Goal: Book appointment/travel/reservation

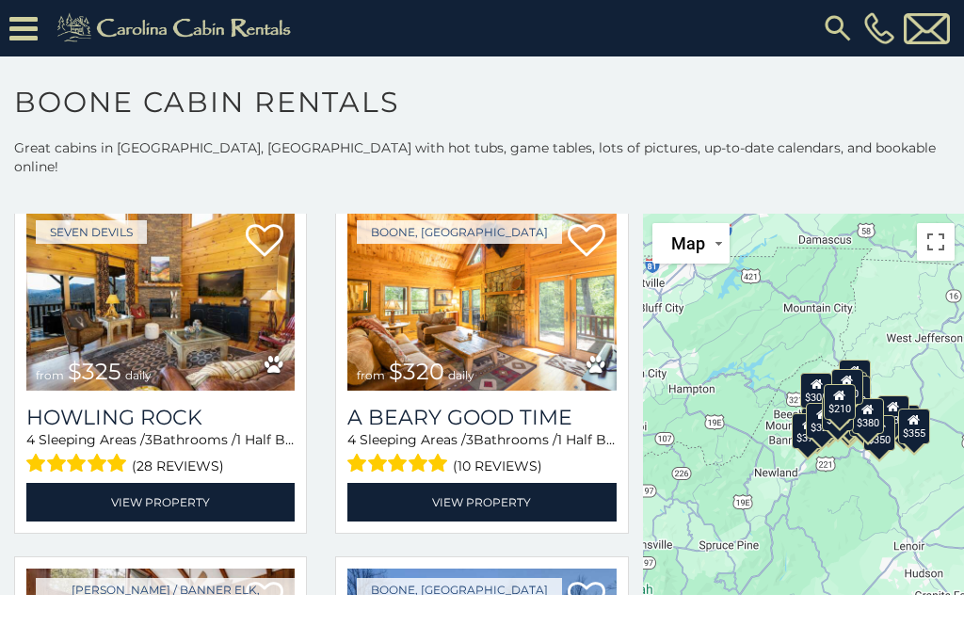
scroll to position [4767, 0]
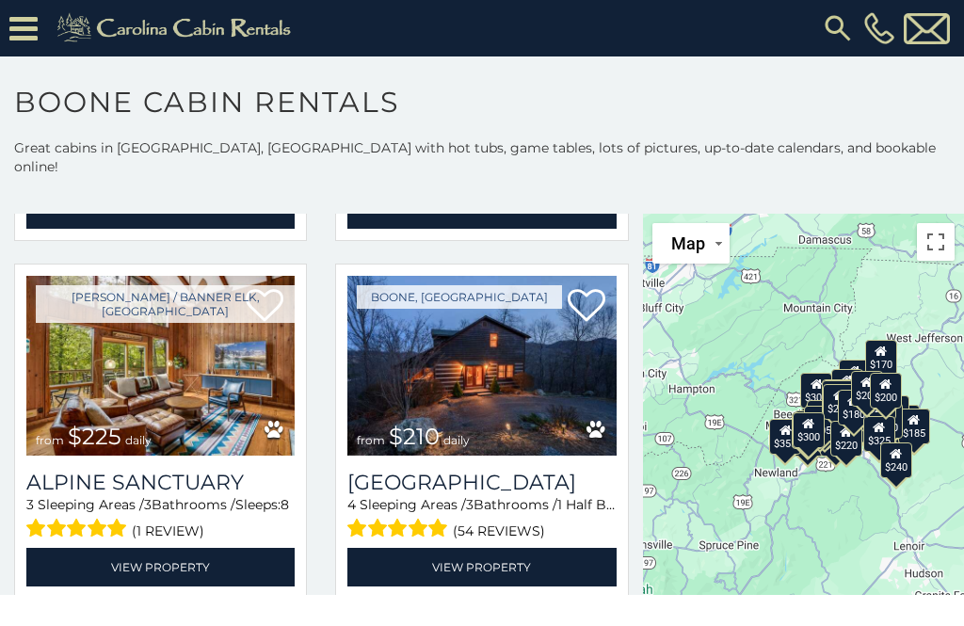
scroll to position [5049, 0]
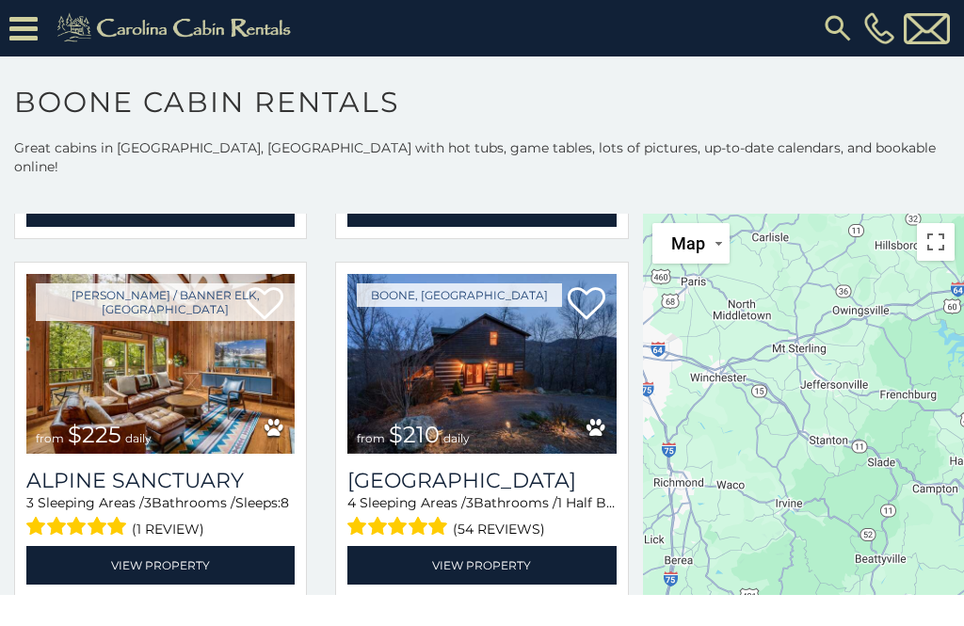
click at [24, 36] on icon at bounding box center [23, 28] width 28 height 33
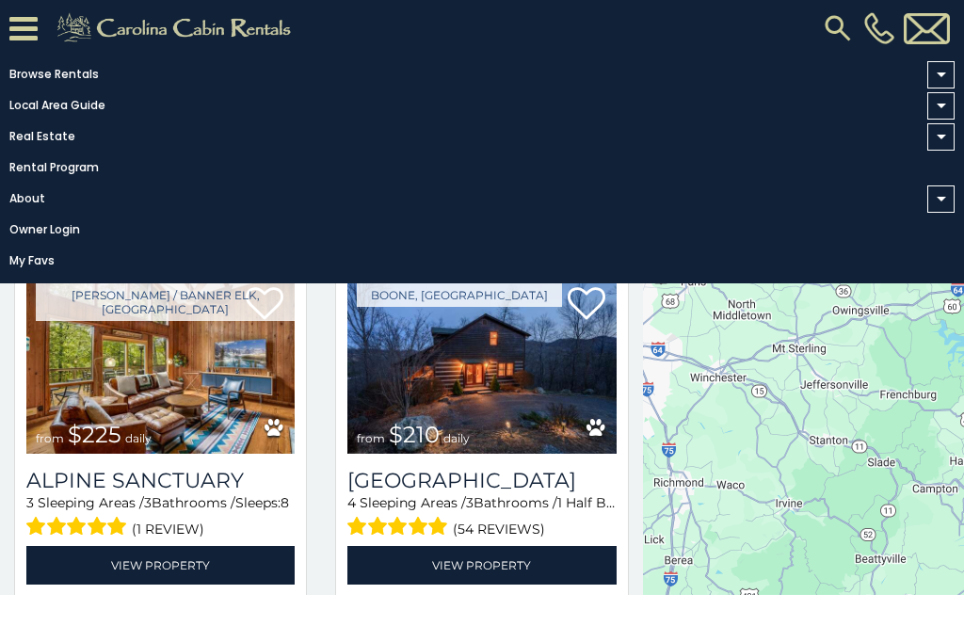
click at [22, 73] on link "Browse Rentals" at bounding box center [477, 74] width 955 height 26
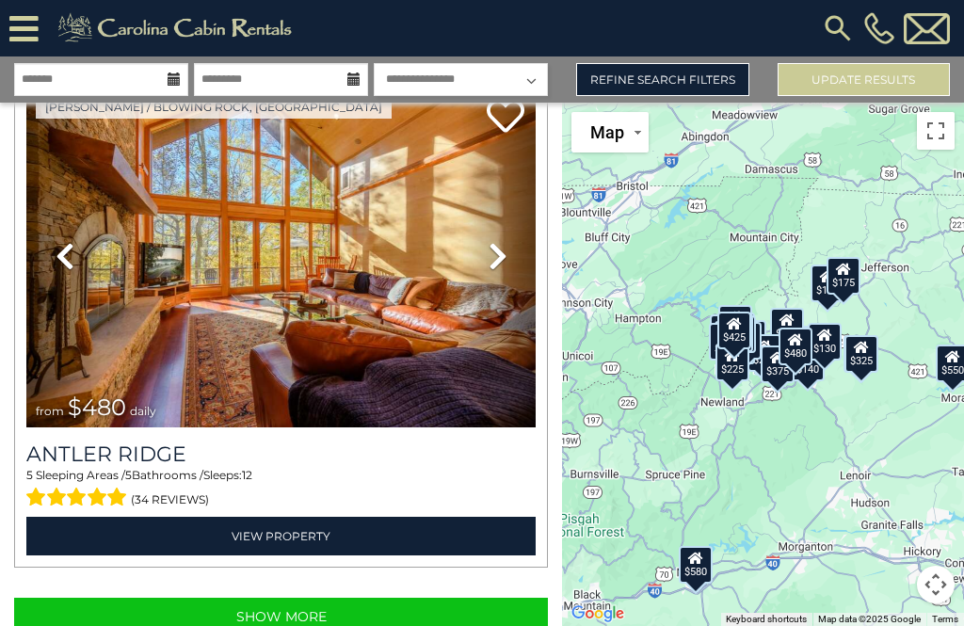
scroll to position [14752, 0]
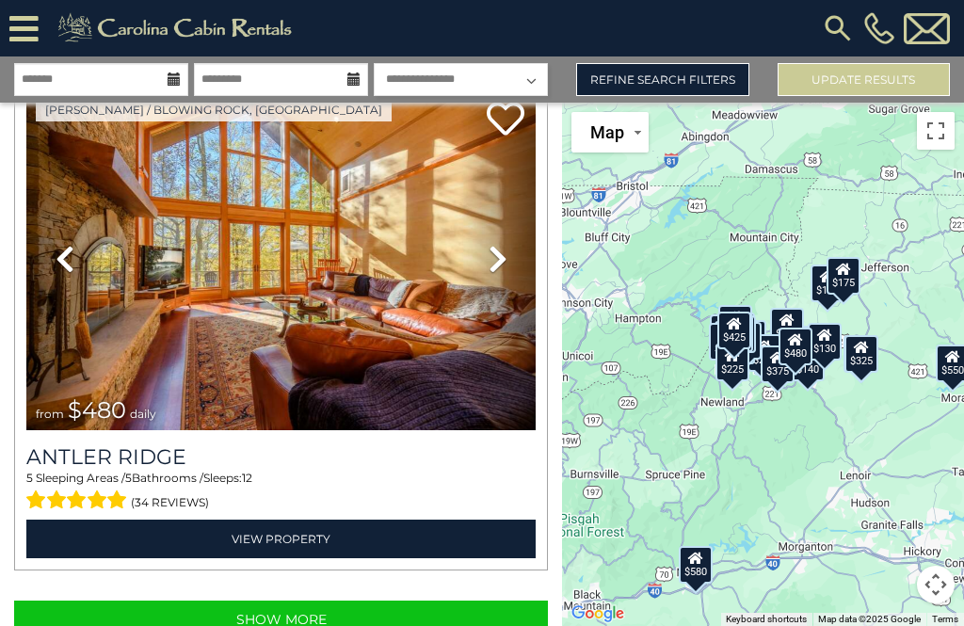
click at [166, 620] on button "Show More" at bounding box center [281, 620] width 534 height 38
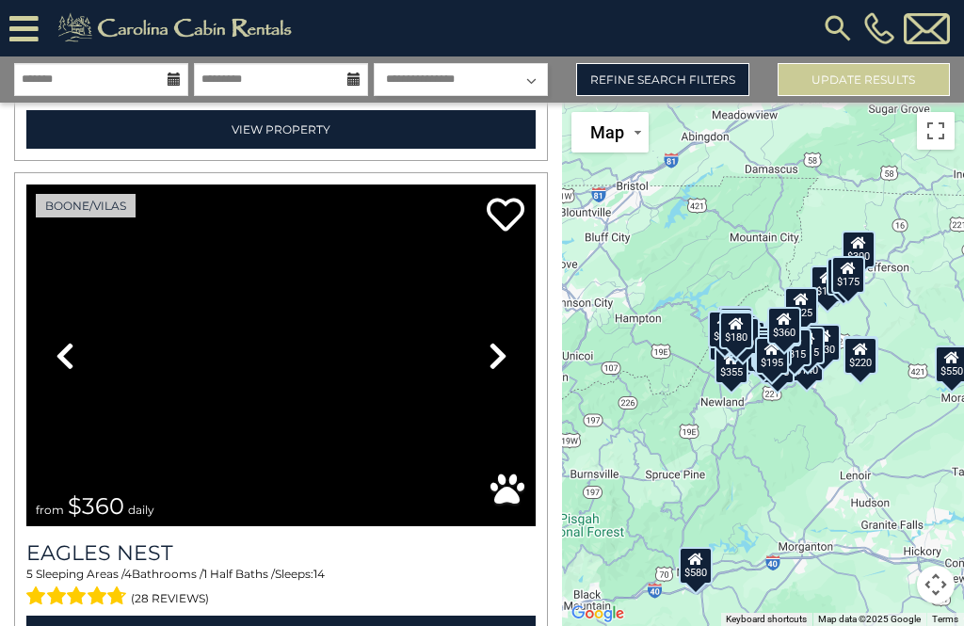
scroll to position [29386, 0]
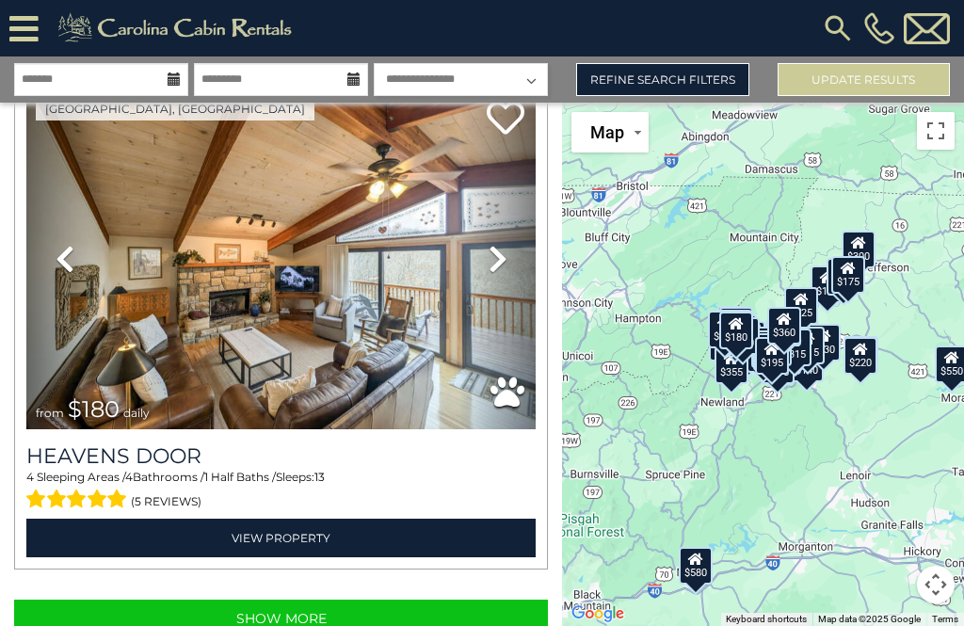
click at [81, 600] on button "Show More" at bounding box center [281, 619] width 534 height 38
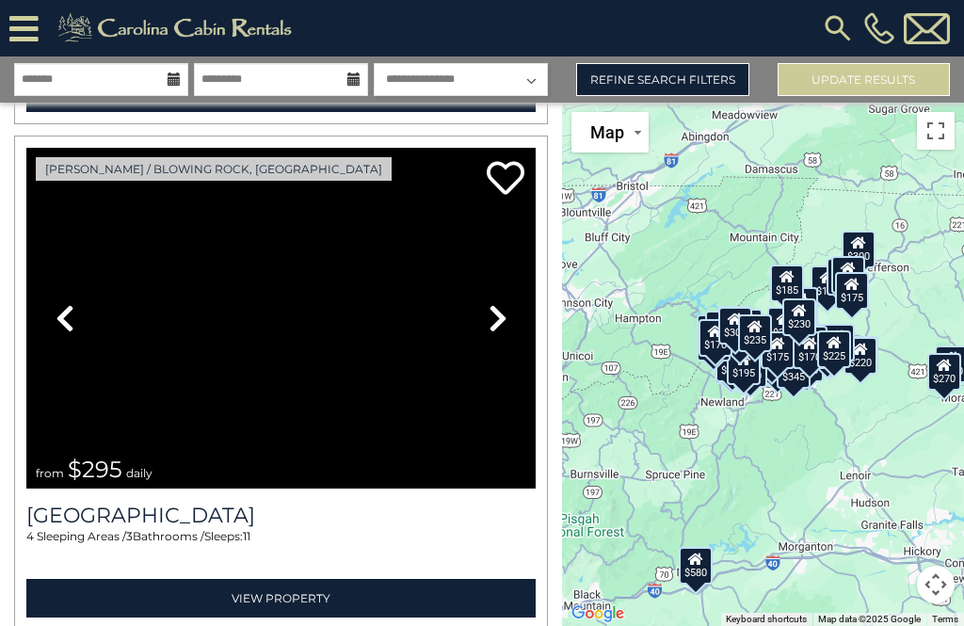
scroll to position [35895, 0]
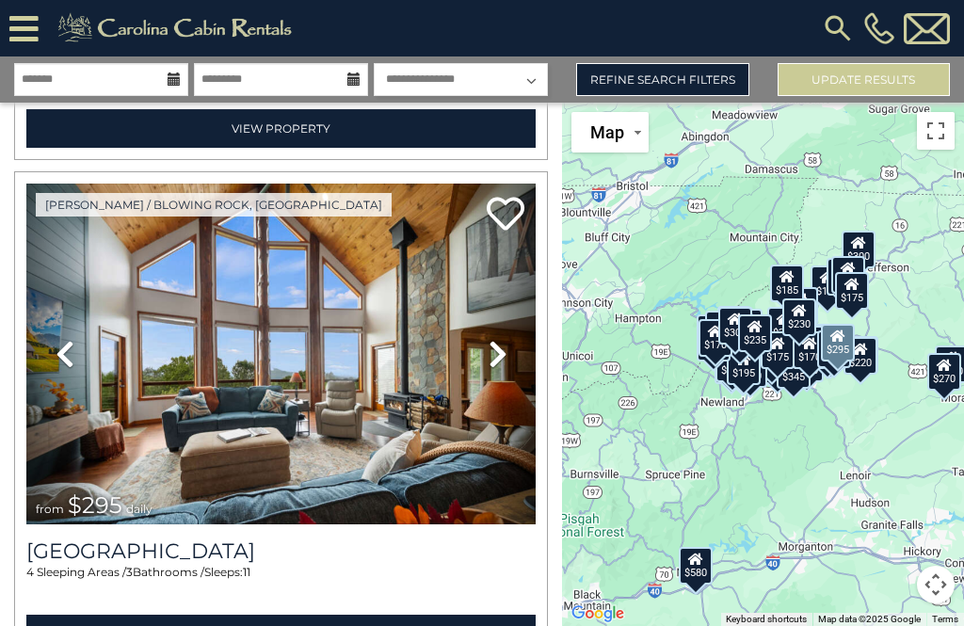
click at [162, 615] on link "View Property" at bounding box center [280, 634] width 509 height 39
click at [317, 615] on link "View Property" at bounding box center [280, 634] width 509 height 39
click at [304, 615] on link "View Property" at bounding box center [280, 634] width 509 height 39
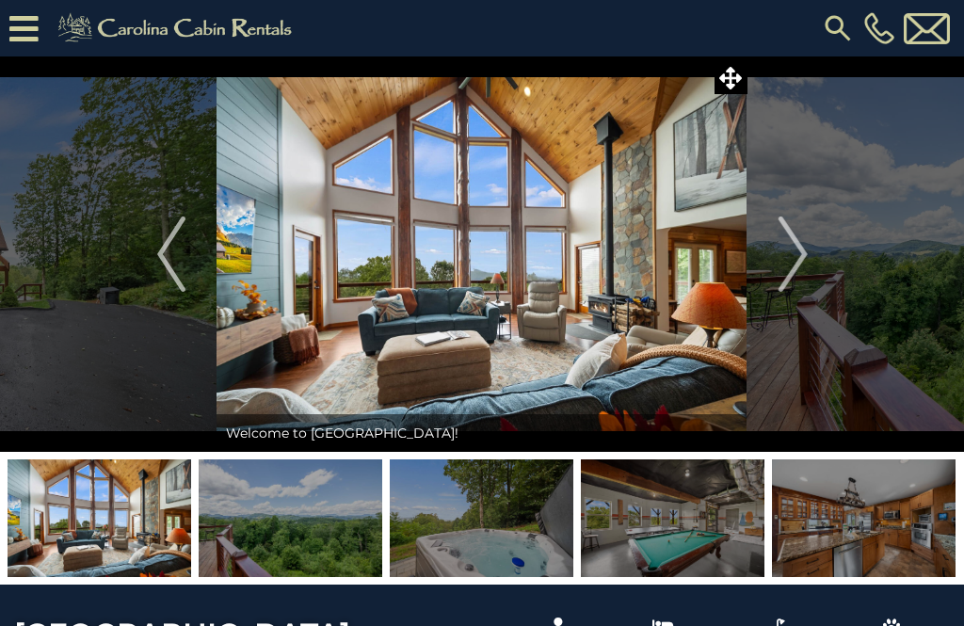
click at [796, 266] on img "Next" at bounding box center [793, 254] width 28 height 75
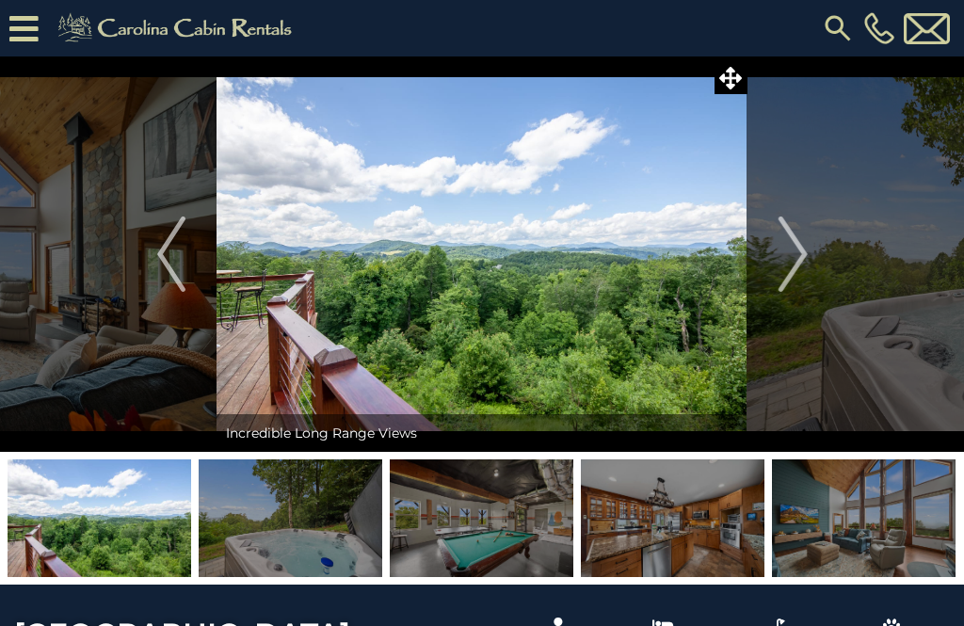
click at [799, 265] on img "Next" at bounding box center [793, 254] width 28 height 75
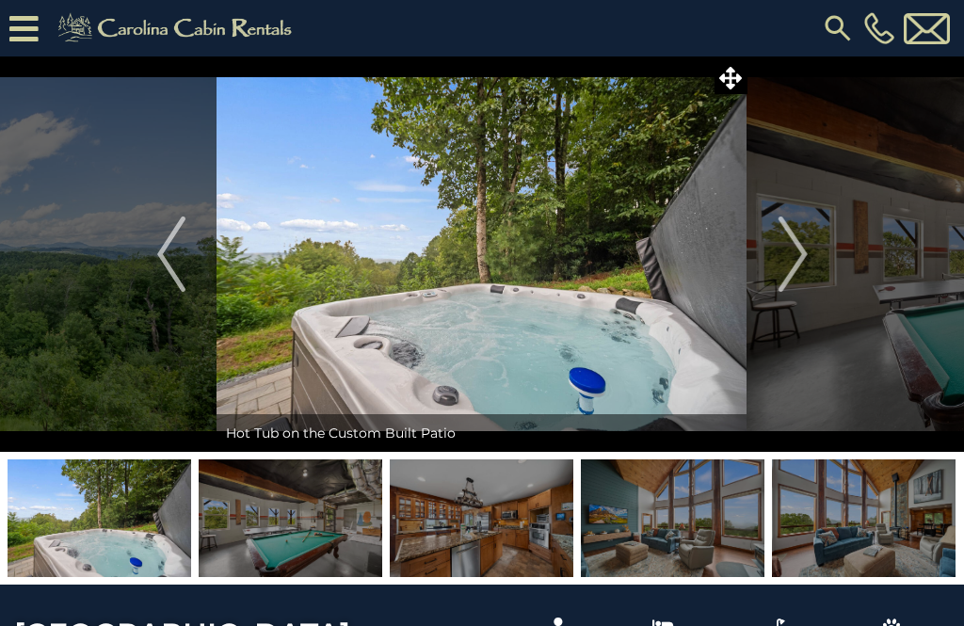
click at [808, 253] on button "Next" at bounding box center [793, 255] width 91 height 396
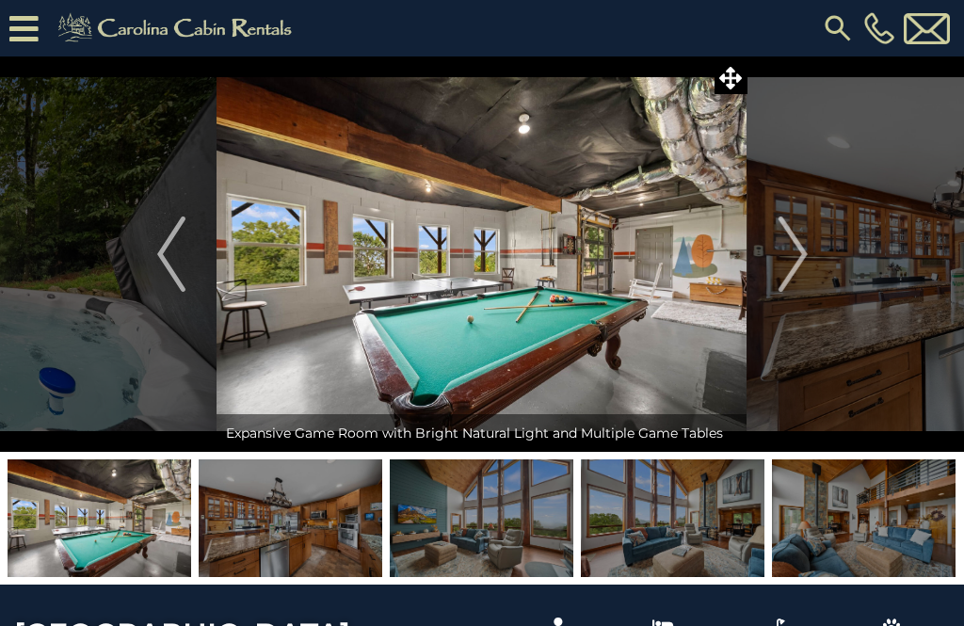
click at [816, 260] on button "Next" at bounding box center [793, 255] width 91 height 396
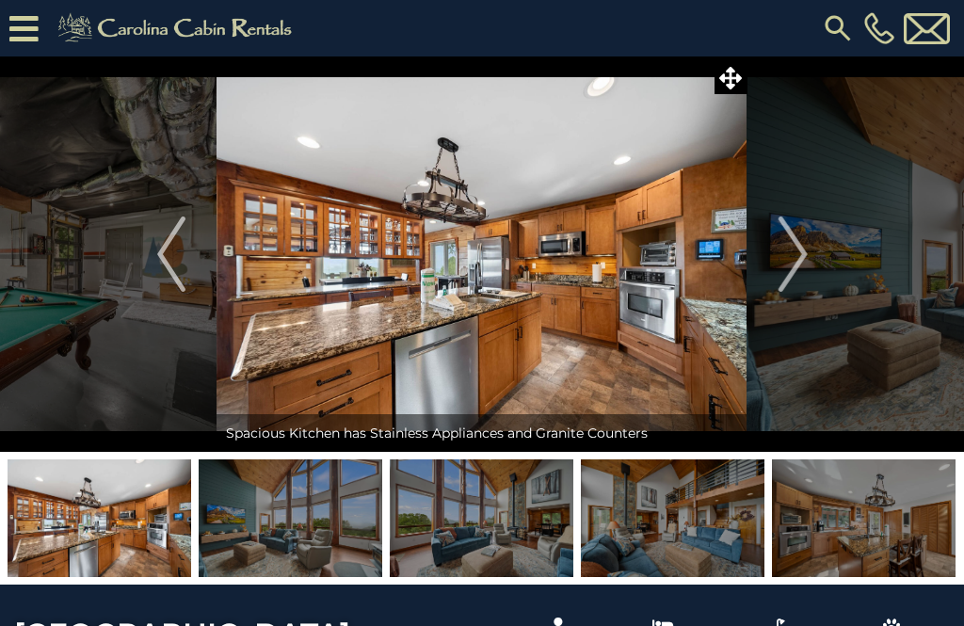
click at [800, 264] on img "Next" at bounding box center [793, 254] width 28 height 75
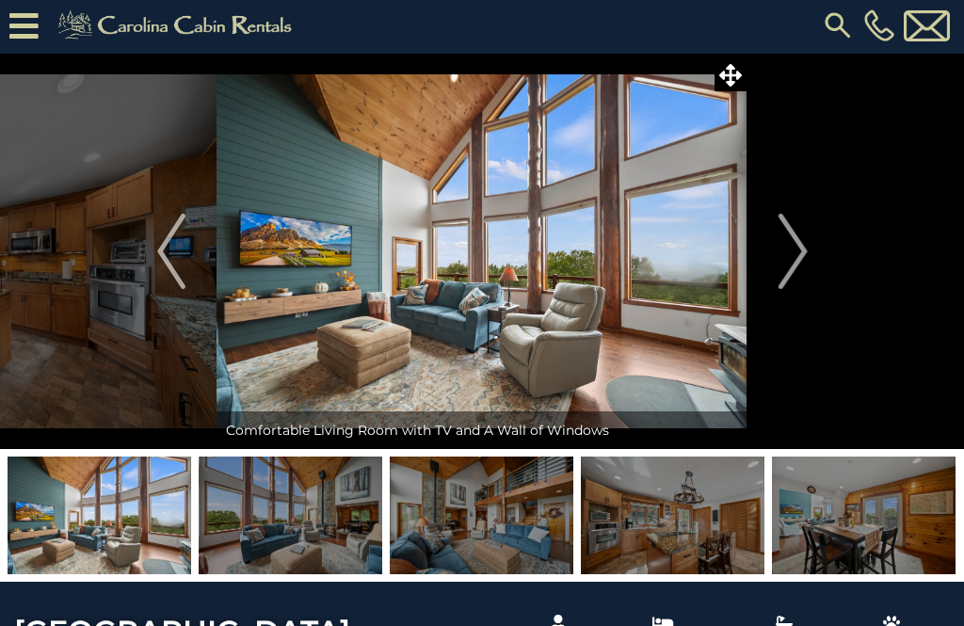
scroll to position [5, 0]
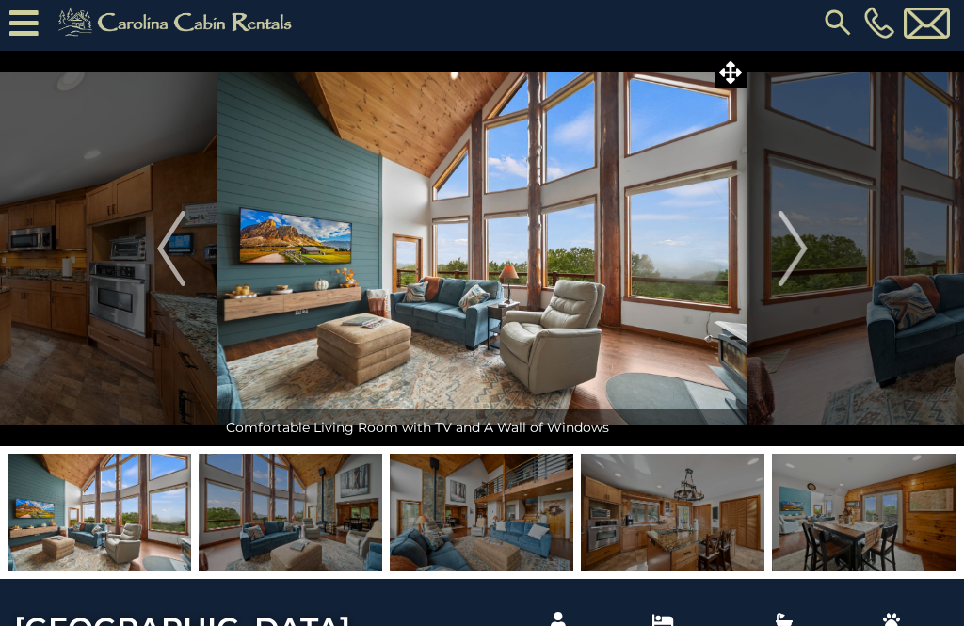
click at [311, 244] on img at bounding box center [482, 250] width 530 height 396
click at [331, 247] on img at bounding box center [482, 249] width 530 height 396
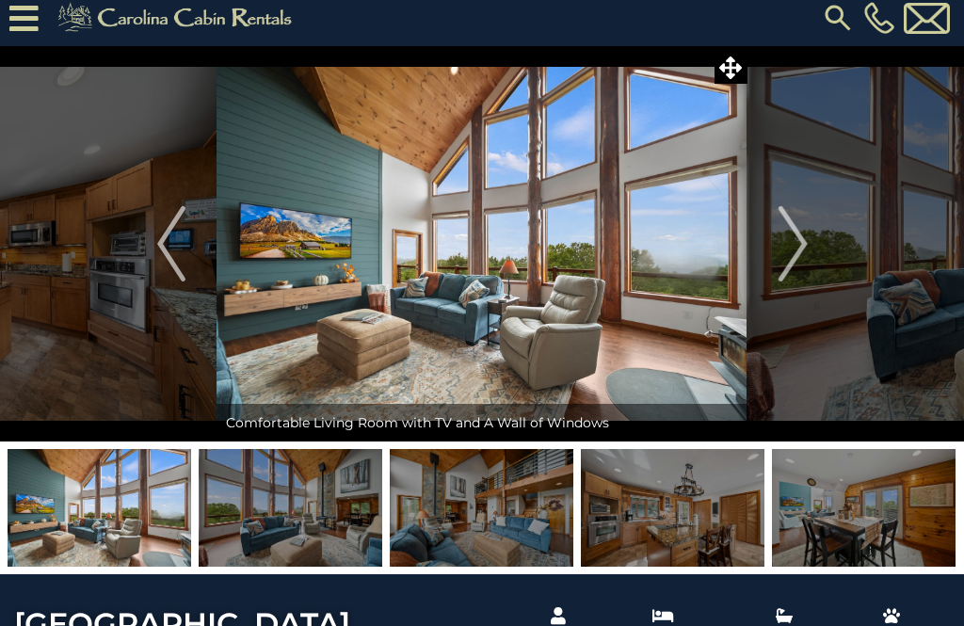
scroll to position [10, 0]
click at [309, 233] on img at bounding box center [482, 244] width 530 height 396
click at [782, 257] on img "Next" at bounding box center [793, 243] width 28 height 75
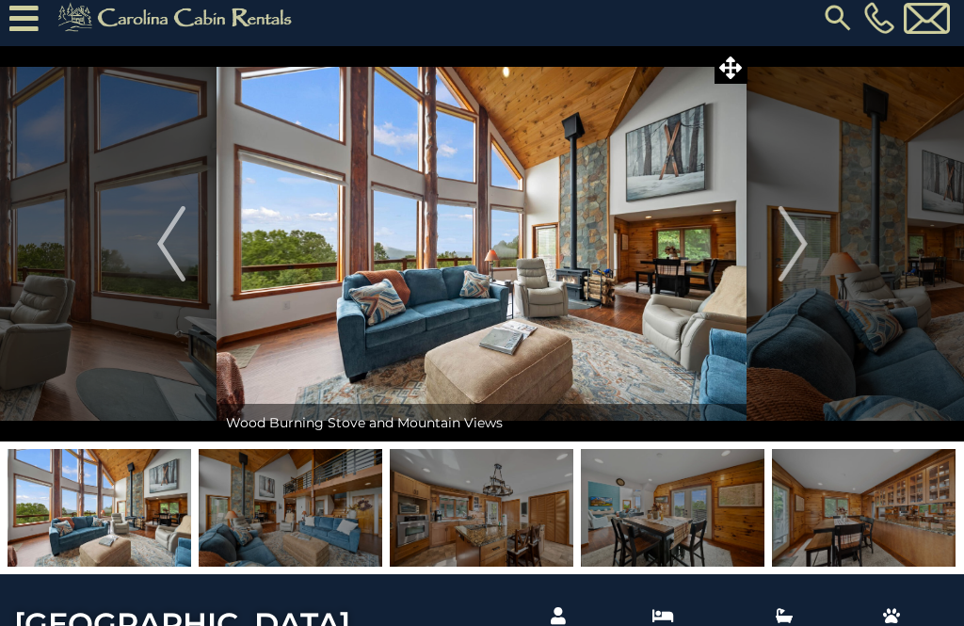
click at [788, 262] on img "Next" at bounding box center [793, 243] width 28 height 75
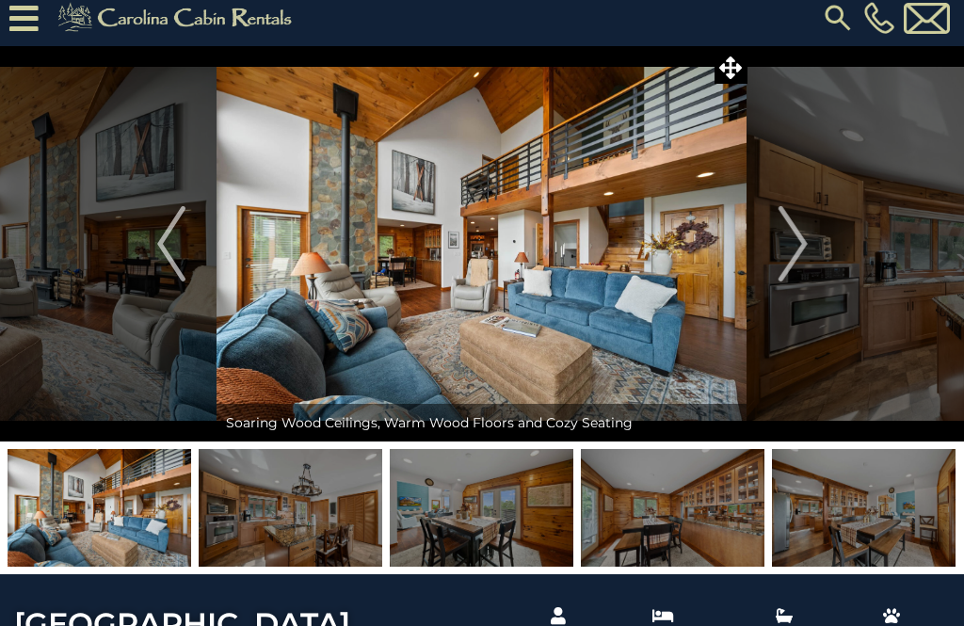
click at [798, 250] on img "Next" at bounding box center [793, 243] width 28 height 75
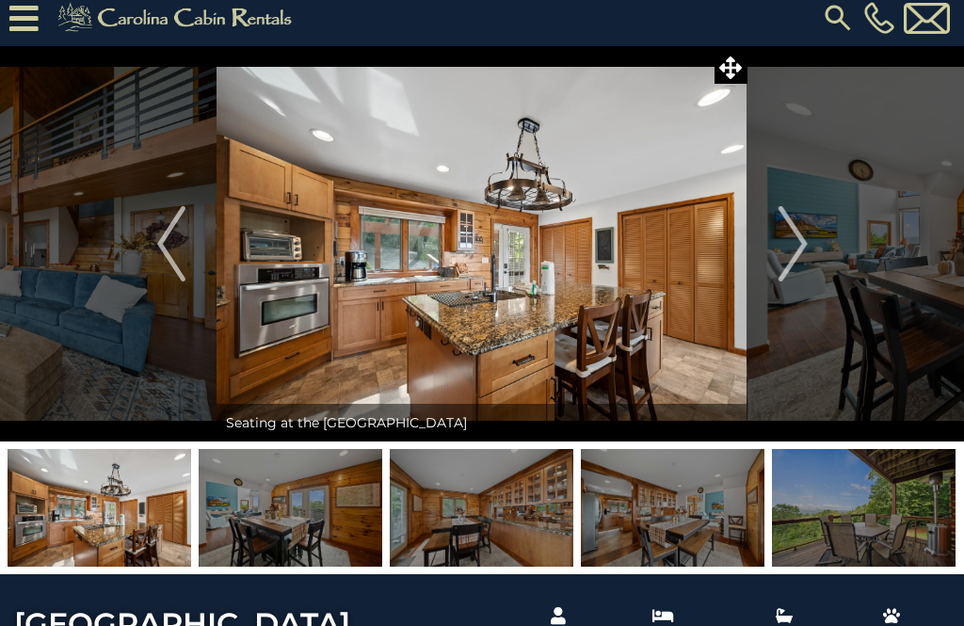
click at [775, 242] on button "Next" at bounding box center [793, 244] width 91 height 396
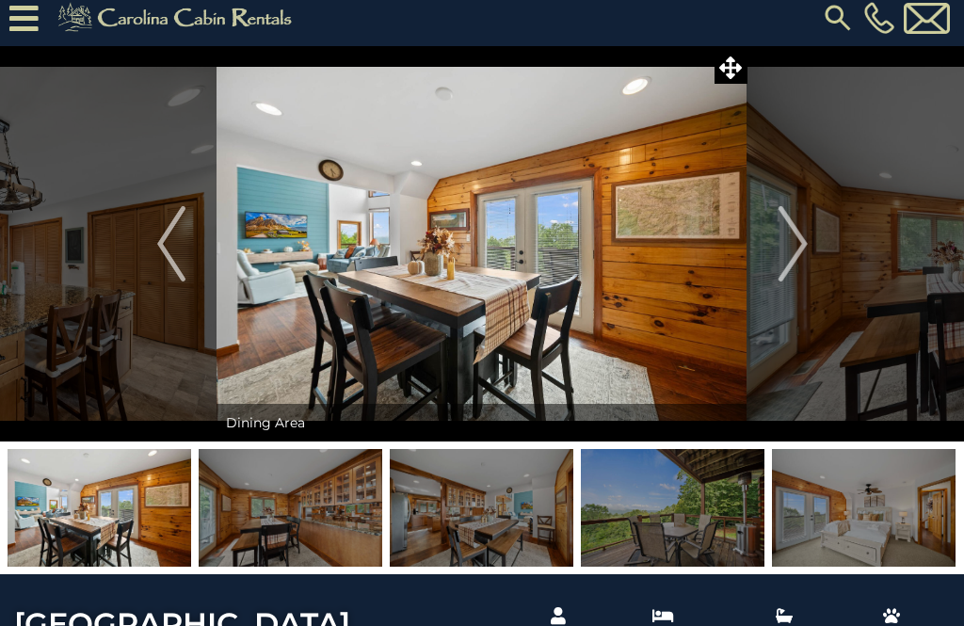
click at [798, 255] on img "Next" at bounding box center [793, 243] width 28 height 75
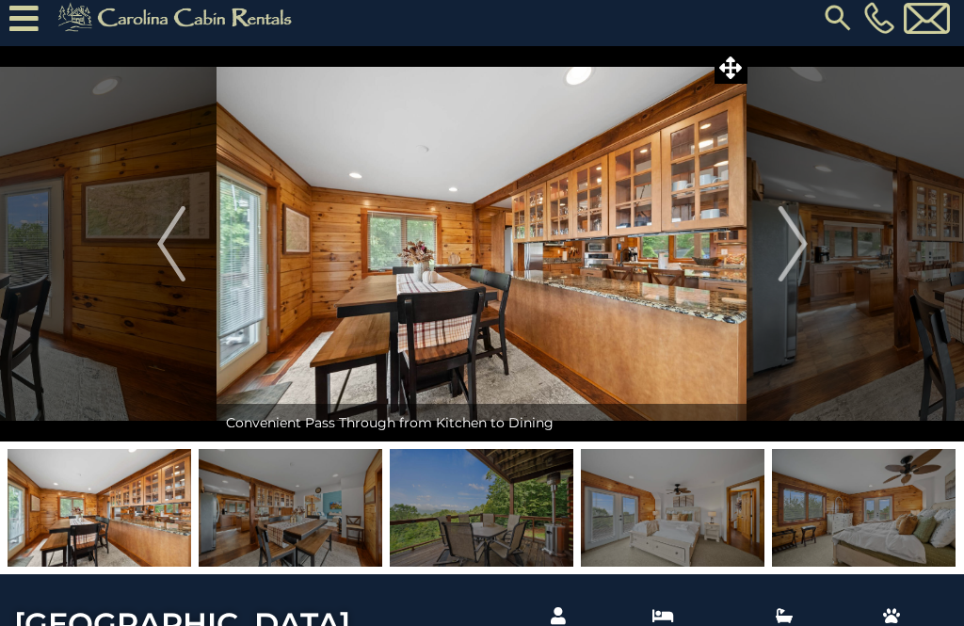
click at [817, 225] on button "Next" at bounding box center [793, 244] width 91 height 396
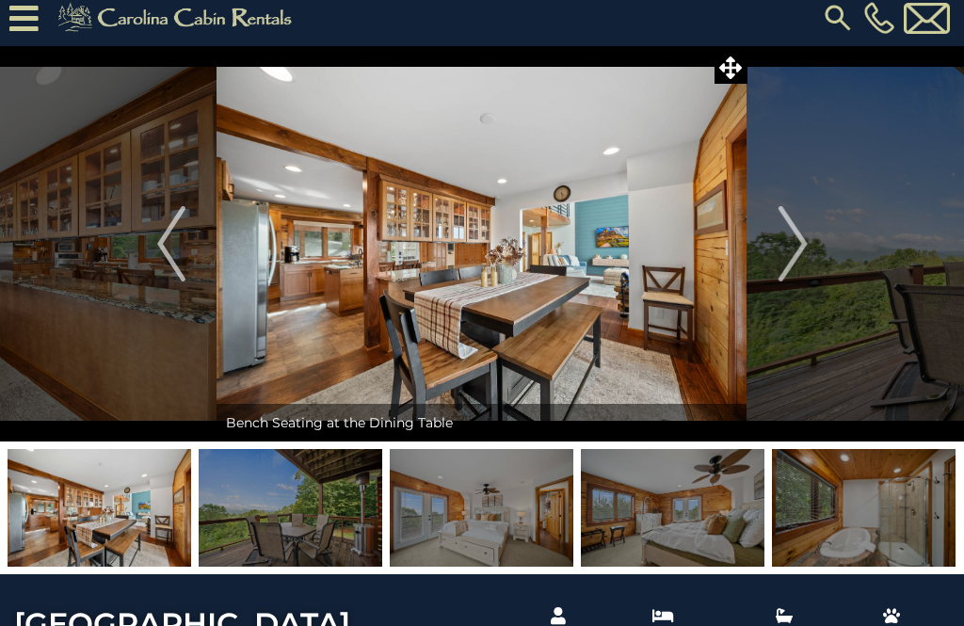
click at [789, 244] on img "Next" at bounding box center [793, 243] width 28 height 75
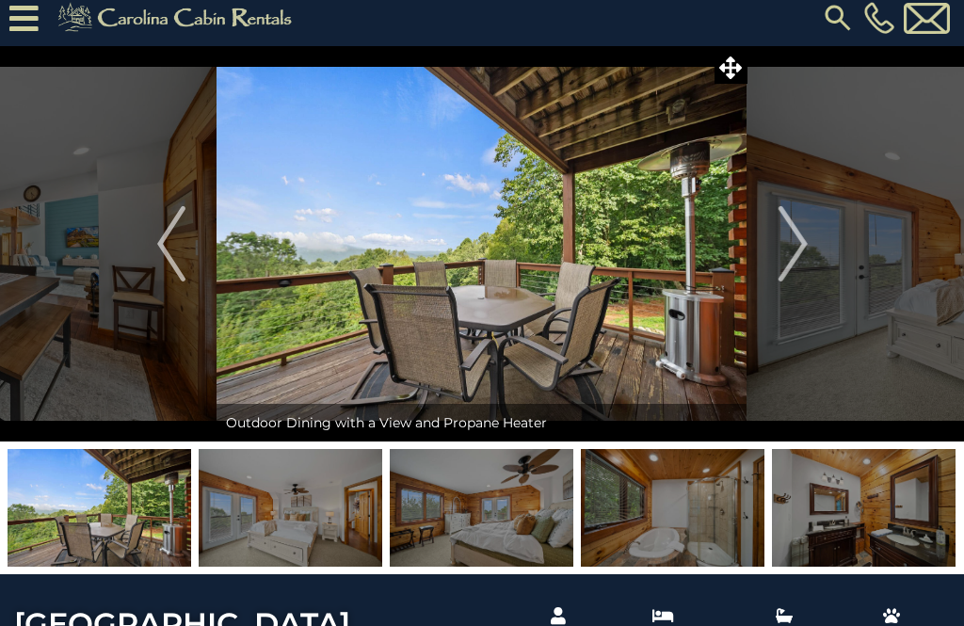
click at [796, 244] on img "Next" at bounding box center [793, 243] width 28 height 75
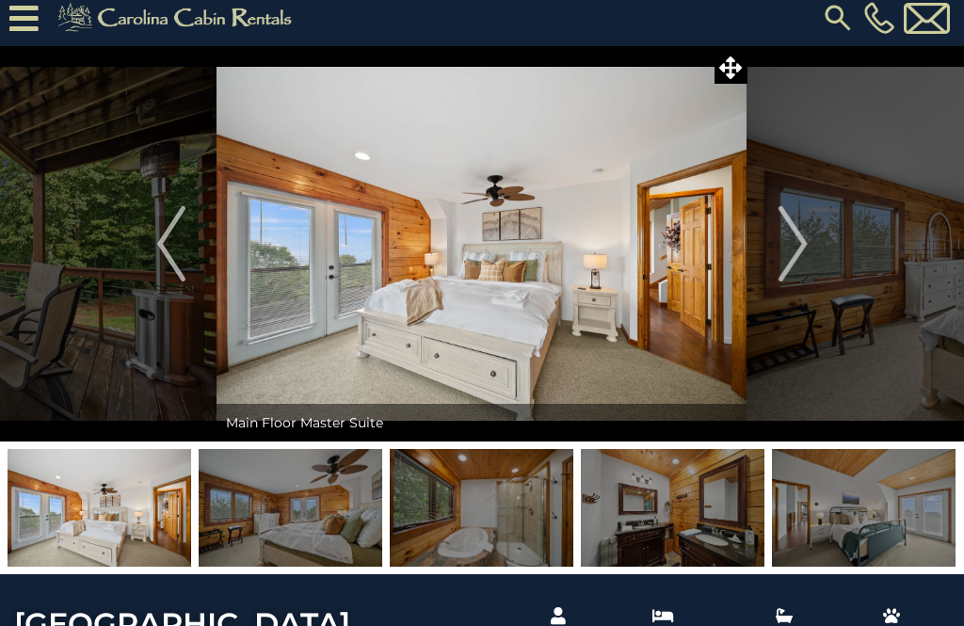
click at [782, 249] on img "Next" at bounding box center [793, 243] width 28 height 75
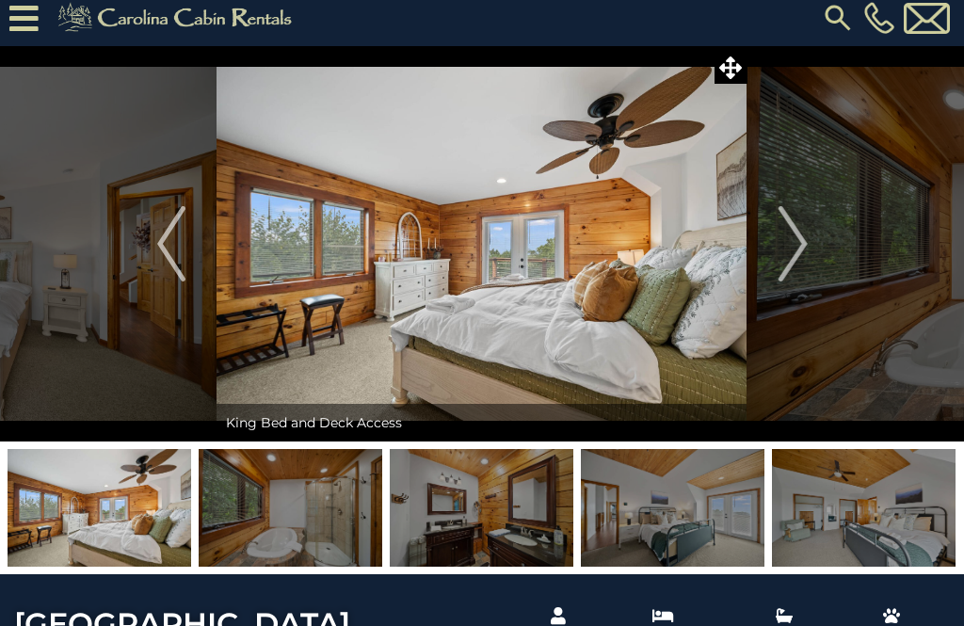
click at [805, 248] on img "Next" at bounding box center [793, 243] width 28 height 75
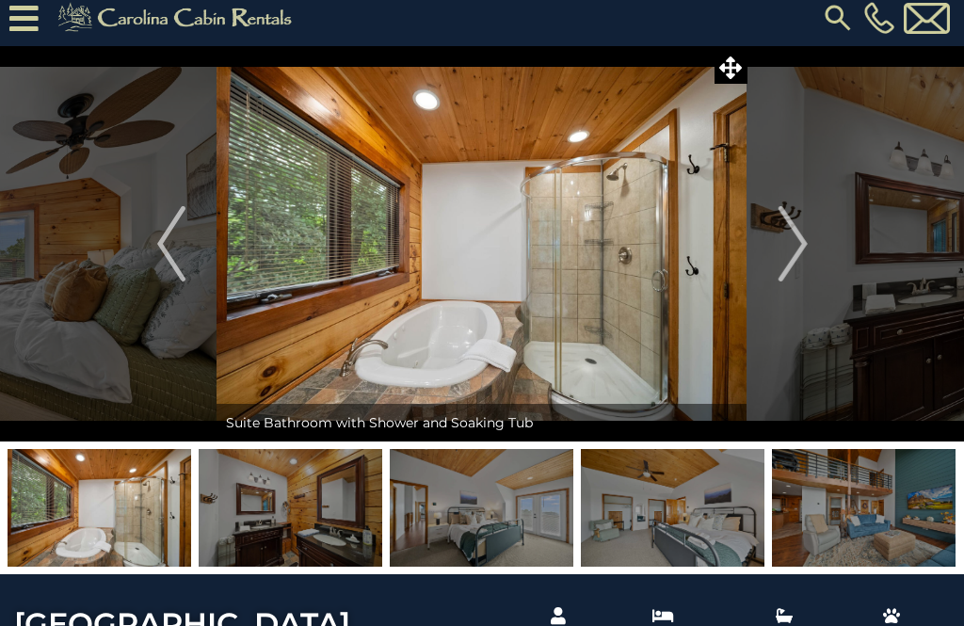
click at [786, 258] on img "Next" at bounding box center [793, 243] width 28 height 75
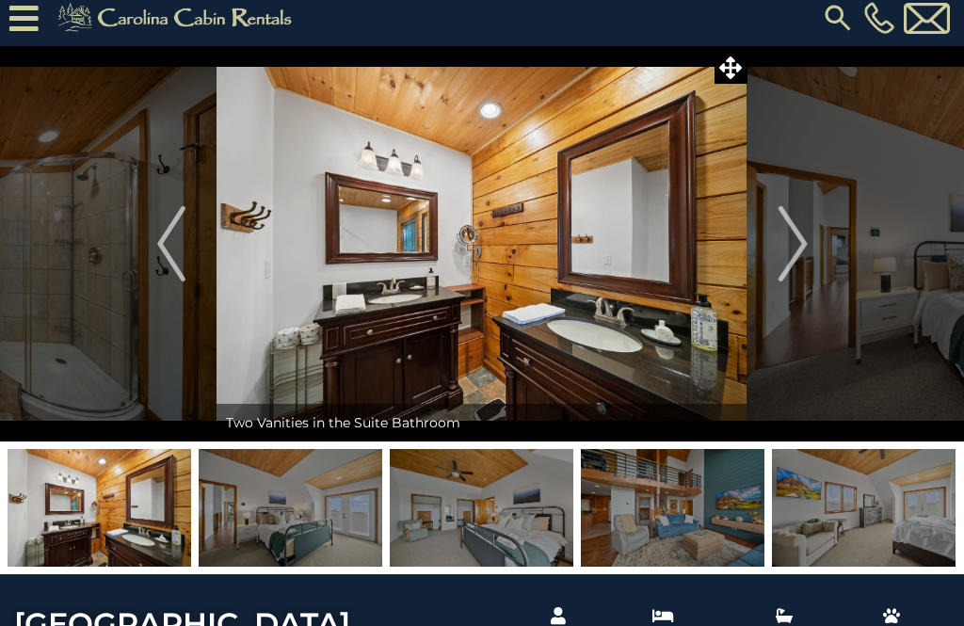
click at [795, 249] on img "Next" at bounding box center [793, 243] width 28 height 75
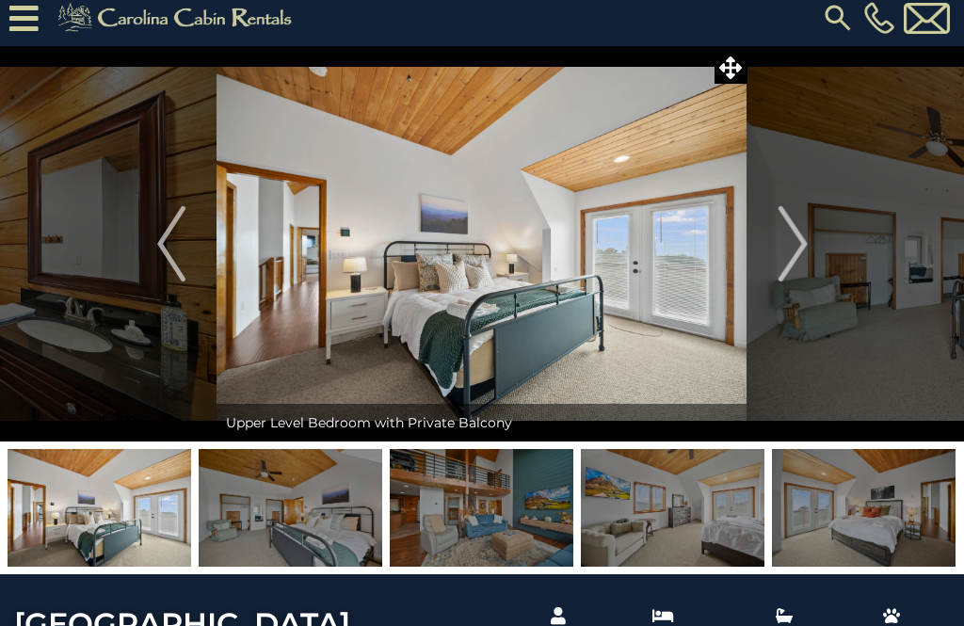
click at [794, 260] on img "Next" at bounding box center [793, 243] width 28 height 75
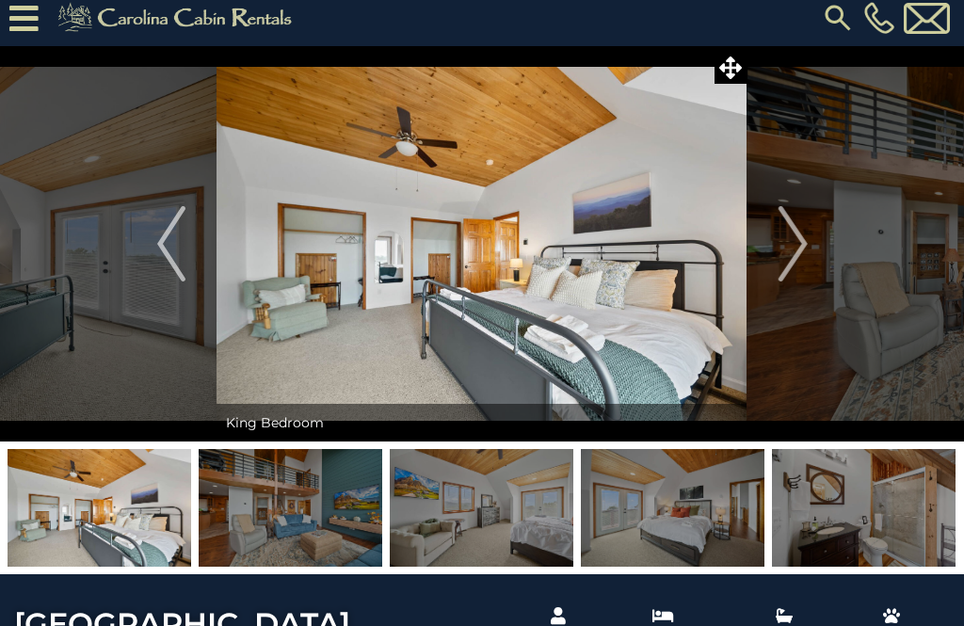
click at [788, 253] on img "Next" at bounding box center [793, 243] width 28 height 75
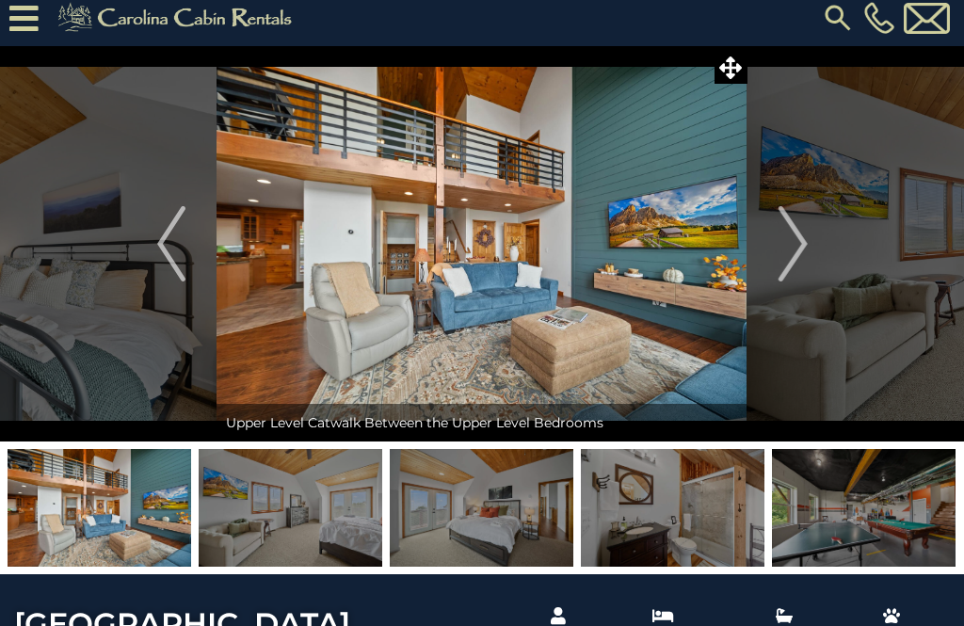
click at [157, 249] on img "Previous" at bounding box center [171, 243] width 28 height 75
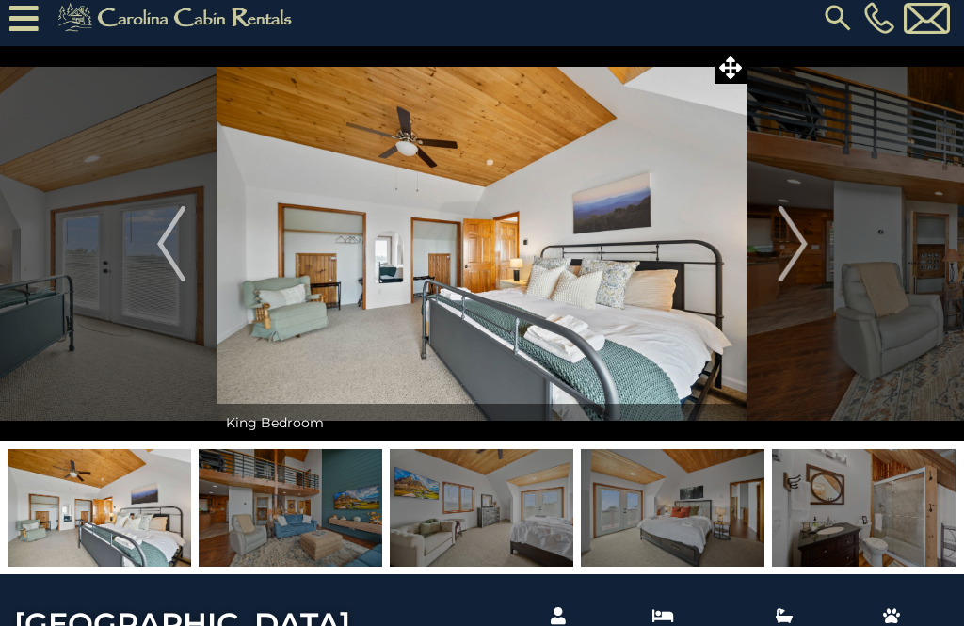
click at [788, 242] on img "Next" at bounding box center [793, 243] width 28 height 75
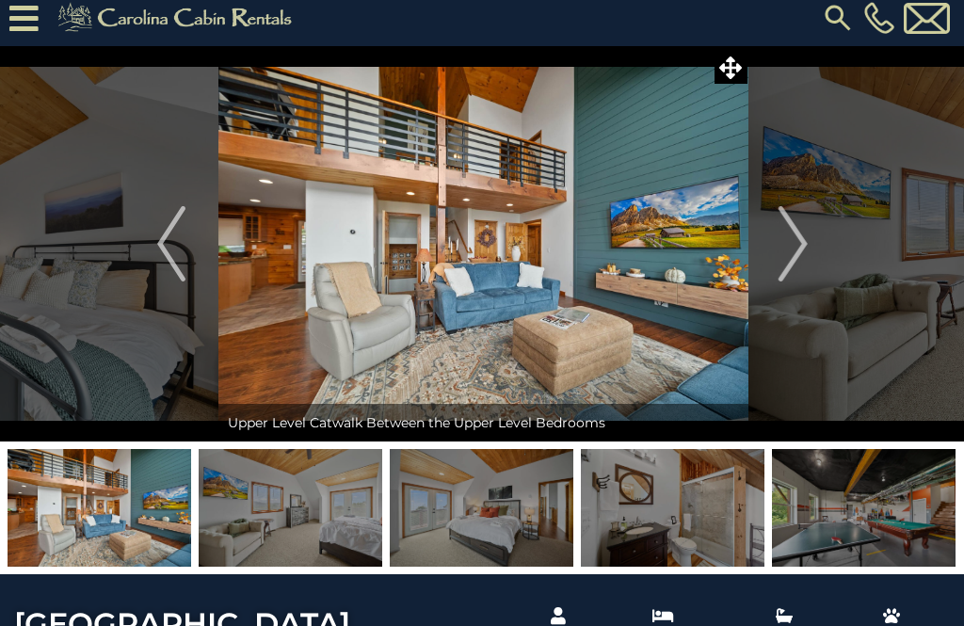
scroll to position [0, 0]
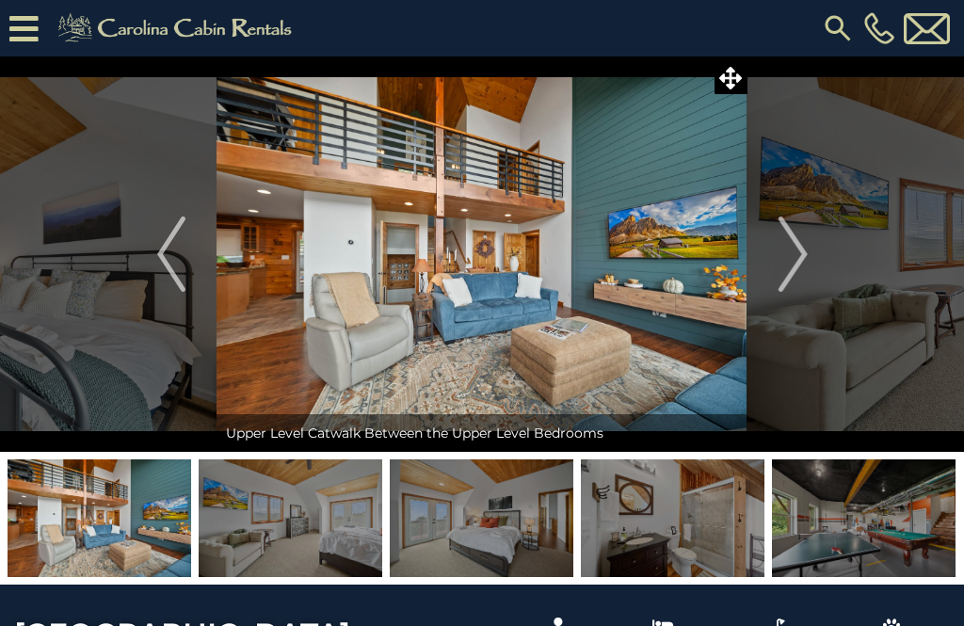
click at [777, 249] on button "Next" at bounding box center [793, 255] width 91 height 396
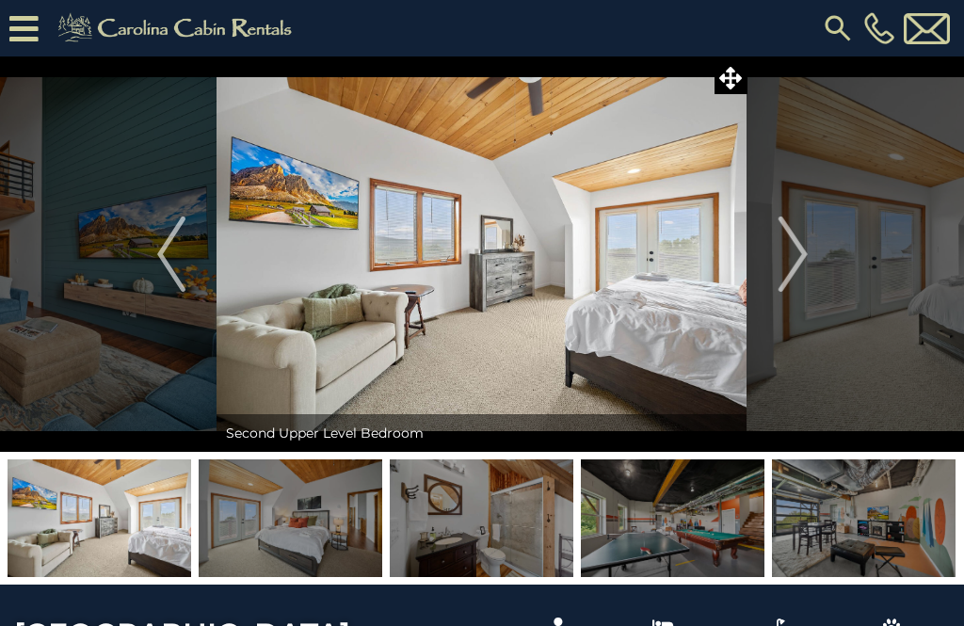
click at [780, 250] on img "Next" at bounding box center [793, 254] width 28 height 75
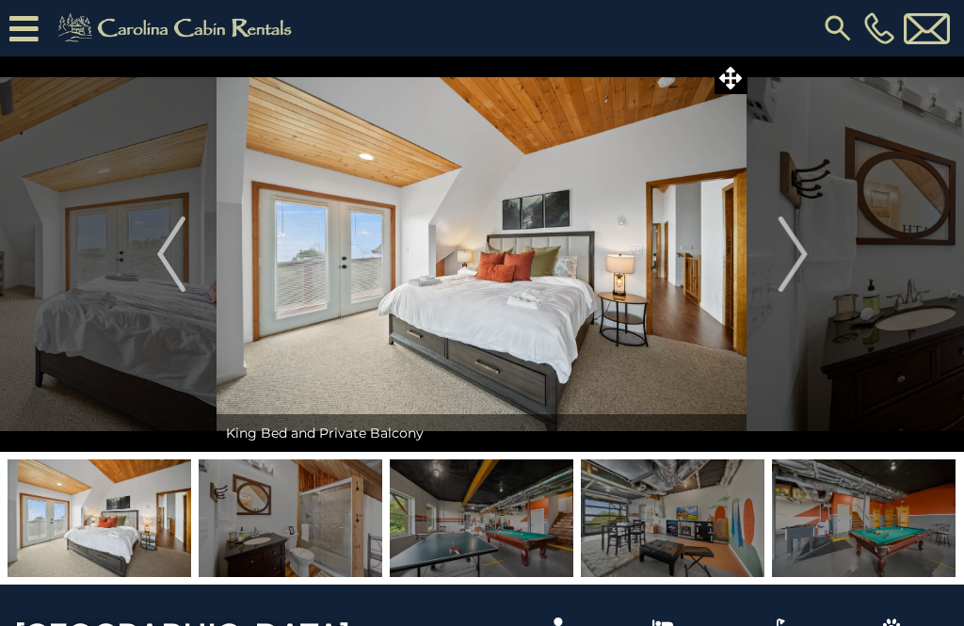
click at [791, 252] on img "Next" at bounding box center [793, 254] width 28 height 75
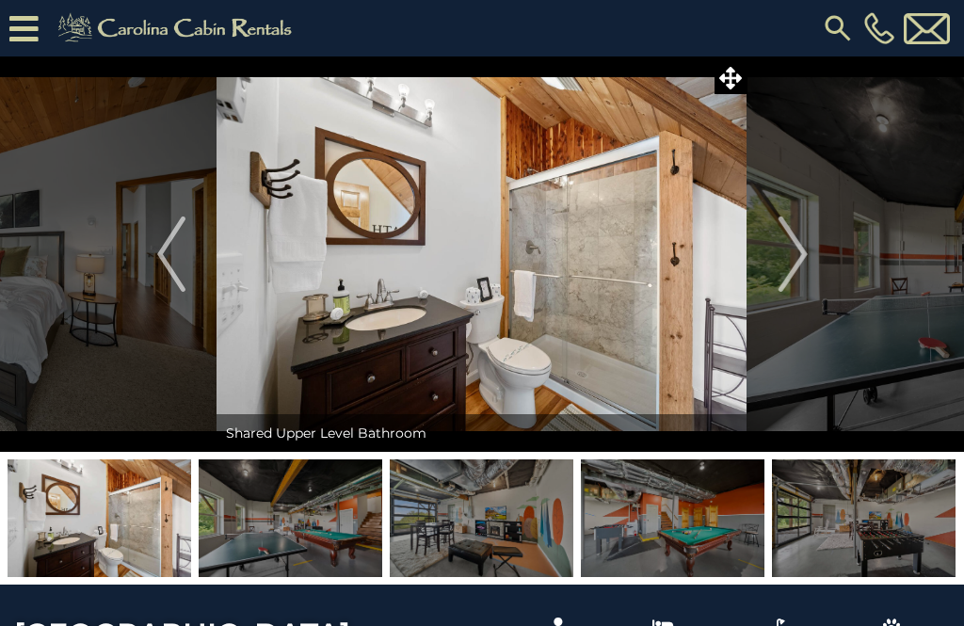
click at [796, 259] on img "Next" at bounding box center [793, 254] width 28 height 75
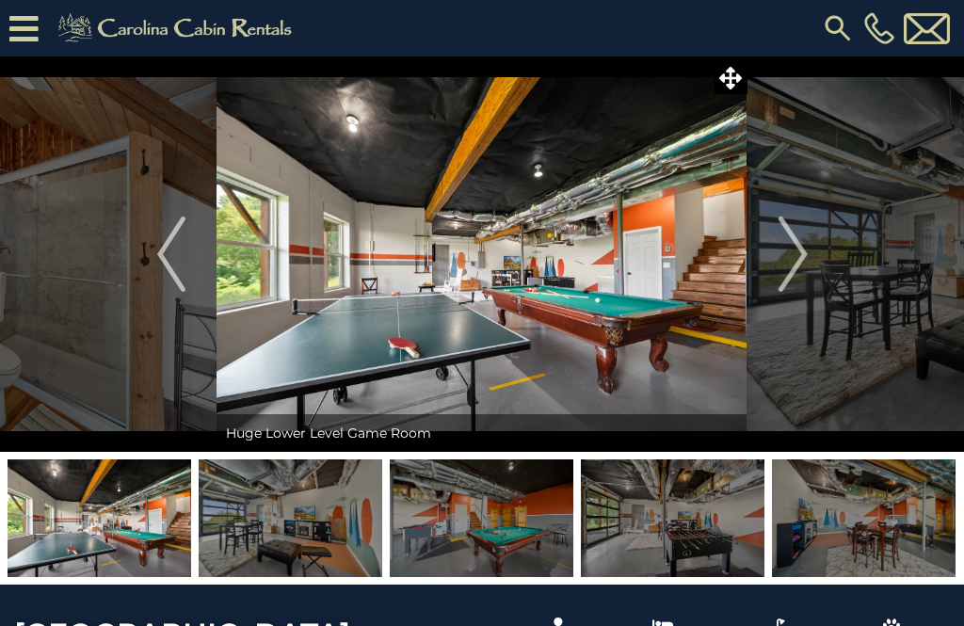
click at [789, 264] on img "Next" at bounding box center [793, 254] width 28 height 75
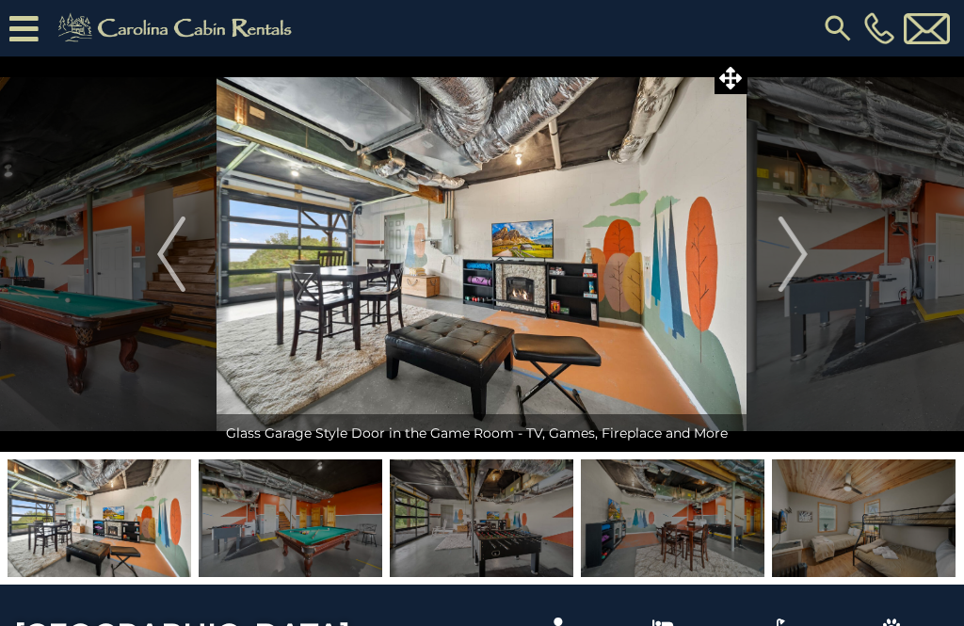
click at [785, 267] on img "Next" at bounding box center [793, 254] width 28 height 75
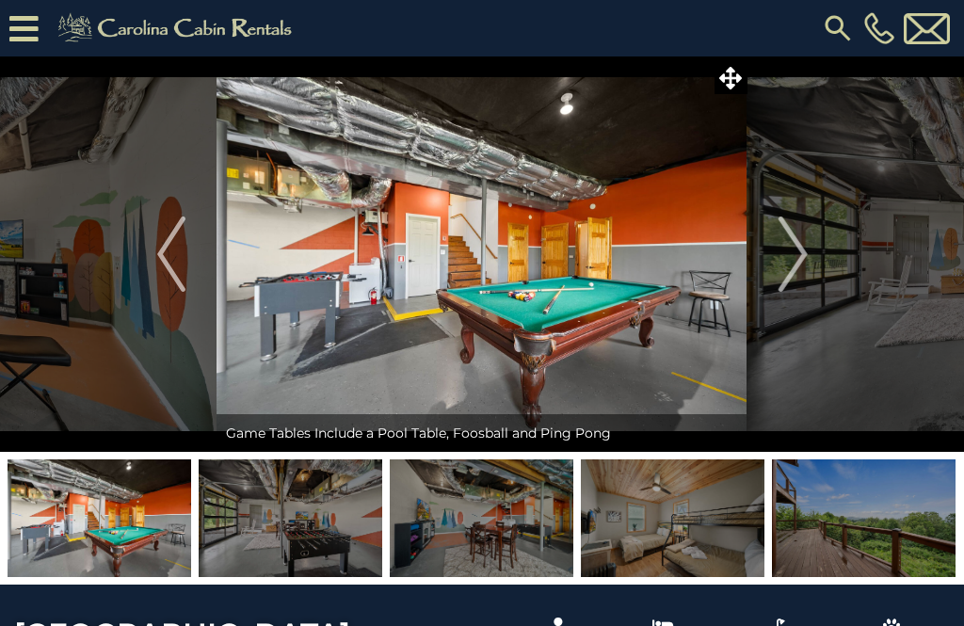
click at [780, 268] on img "Next" at bounding box center [793, 254] width 28 height 75
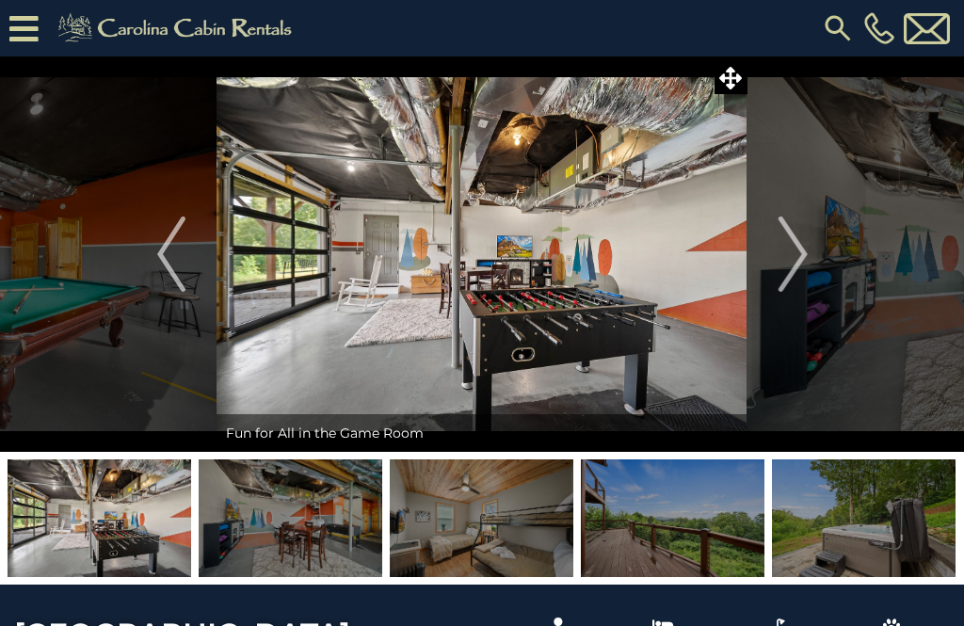
click at [778, 255] on button "Next" at bounding box center [793, 255] width 91 height 396
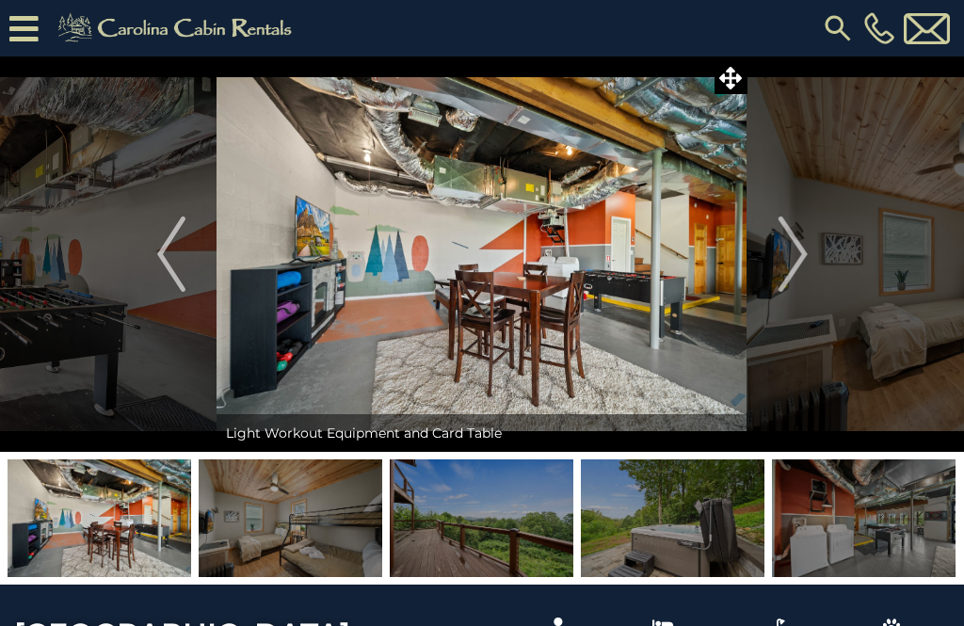
click at [798, 262] on img "Next" at bounding box center [793, 254] width 28 height 75
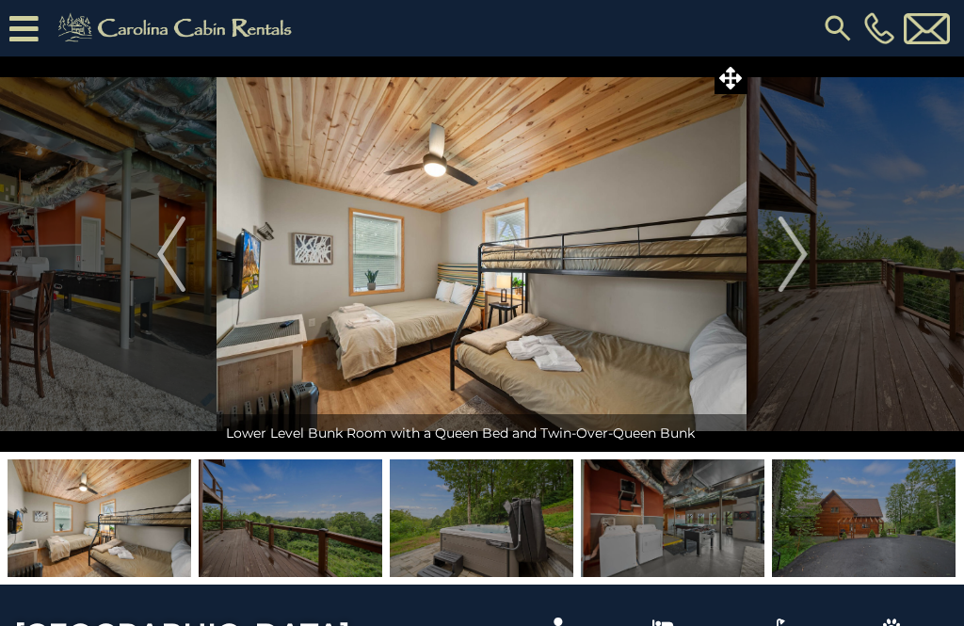
click at [785, 260] on img "Next" at bounding box center [793, 254] width 28 height 75
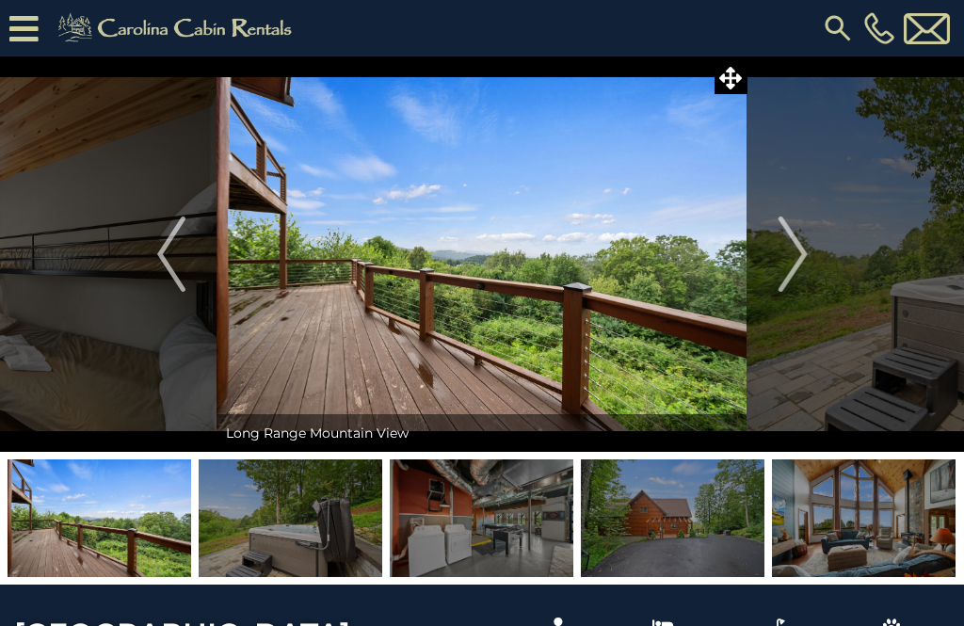
click at [799, 263] on img "Next" at bounding box center [793, 254] width 28 height 75
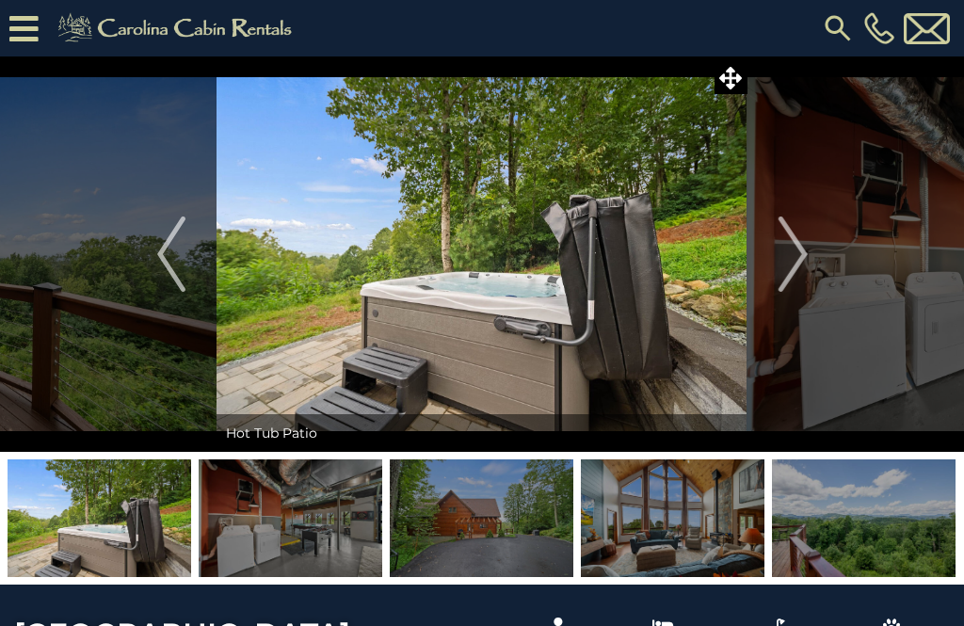
click at [798, 265] on img "Next" at bounding box center [793, 254] width 28 height 75
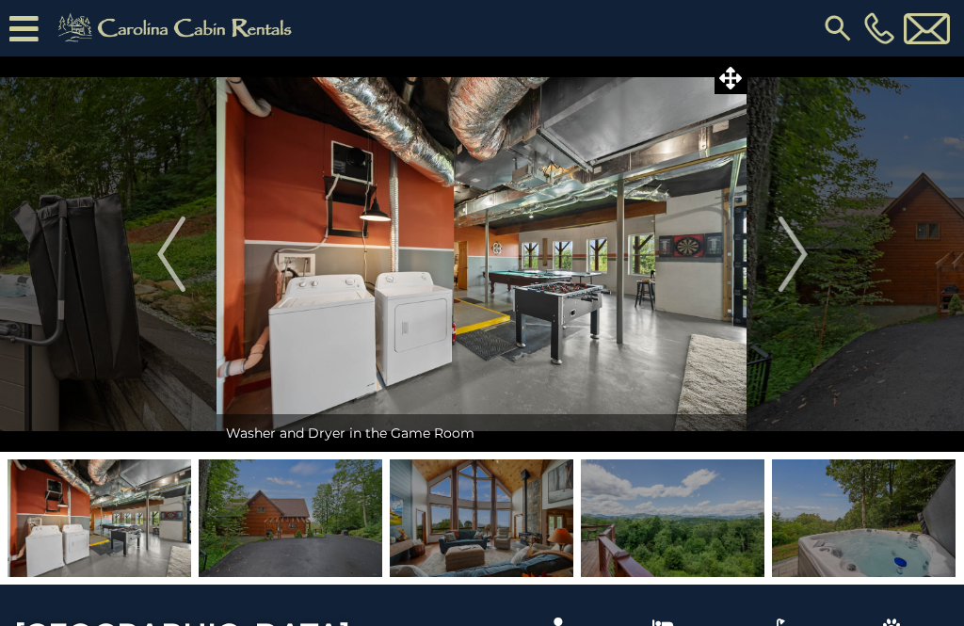
click at [786, 262] on img "Next" at bounding box center [793, 254] width 28 height 75
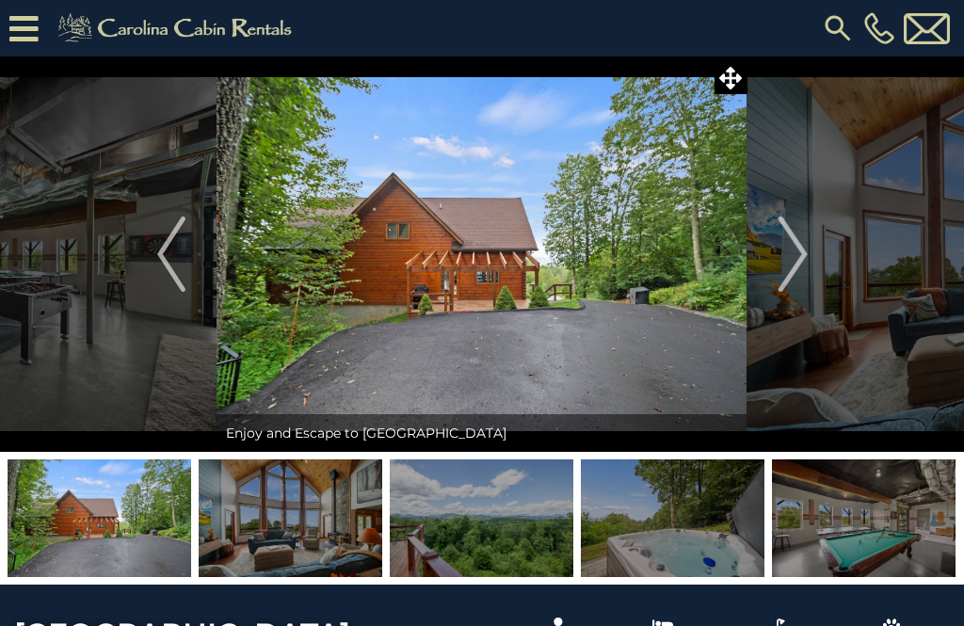
click at [793, 265] on img "Next" at bounding box center [793, 254] width 28 height 75
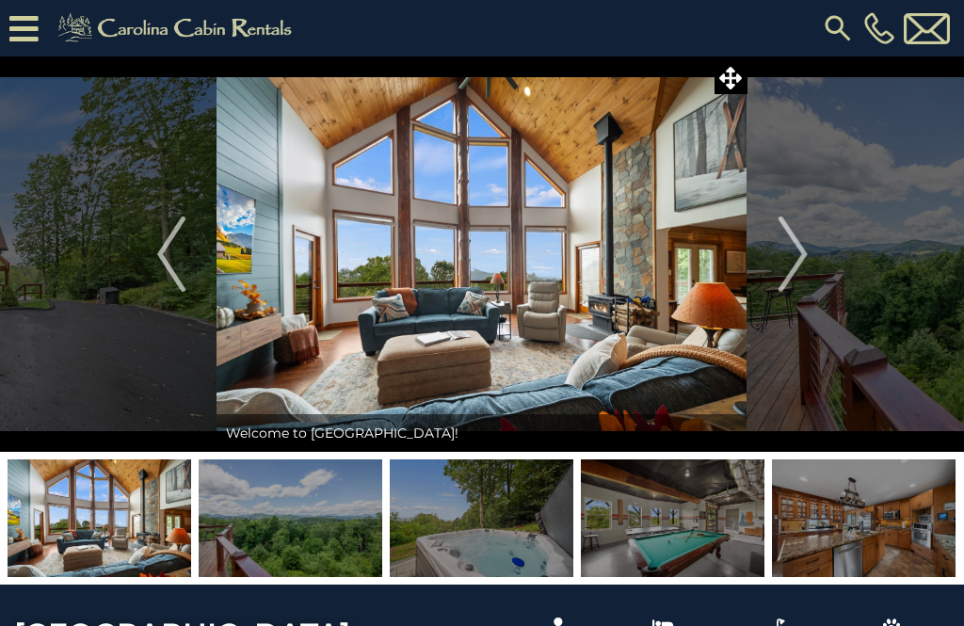
click at [779, 269] on img "Next" at bounding box center [793, 254] width 28 height 75
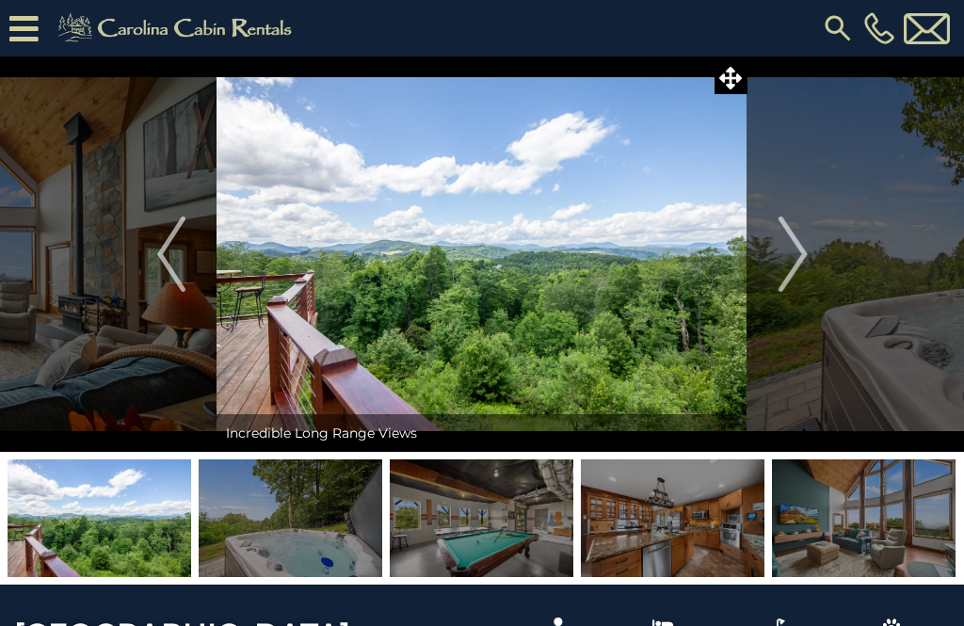
click at [782, 265] on img "Next" at bounding box center [793, 254] width 28 height 75
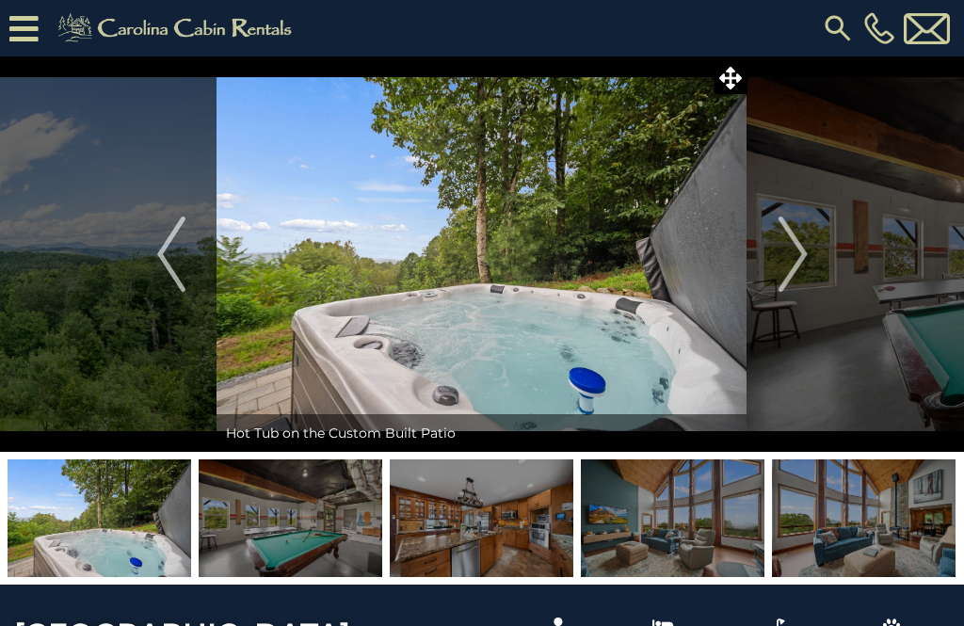
click at [791, 258] on img "Next" at bounding box center [793, 254] width 28 height 75
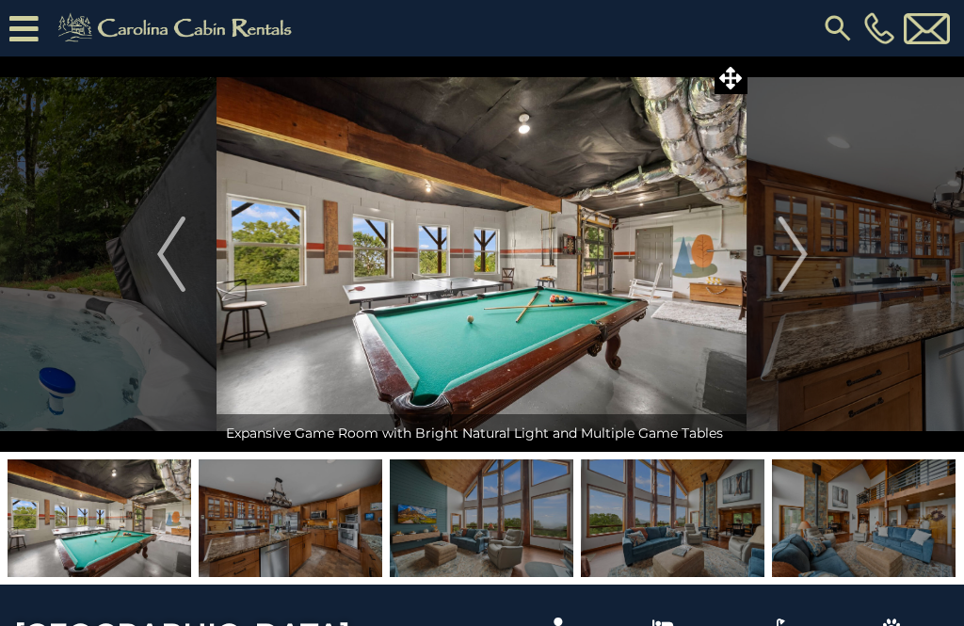
click at [785, 254] on img "Next" at bounding box center [793, 254] width 28 height 75
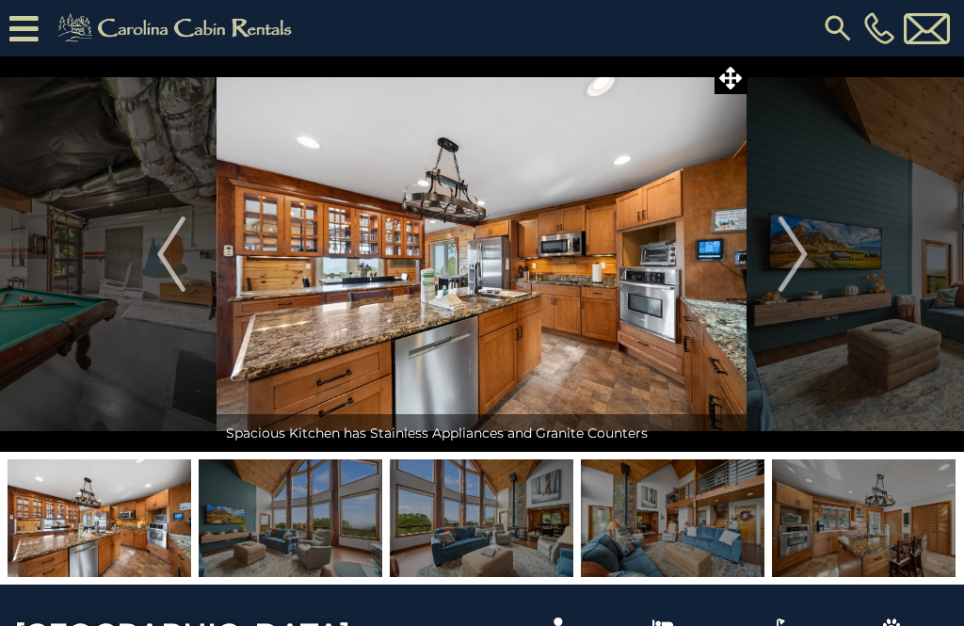
click at [799, 253] on img "Next" at bounding box center [793, 254] width 28 height 75
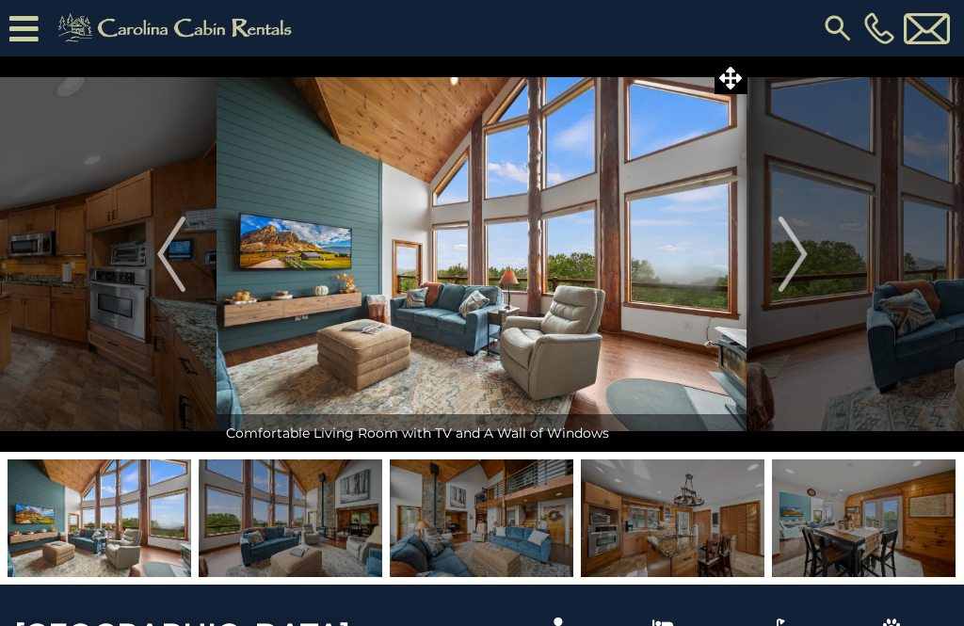
click at [787, 258] on img "Next" at bounding box center [793, 254] width 28 height 75
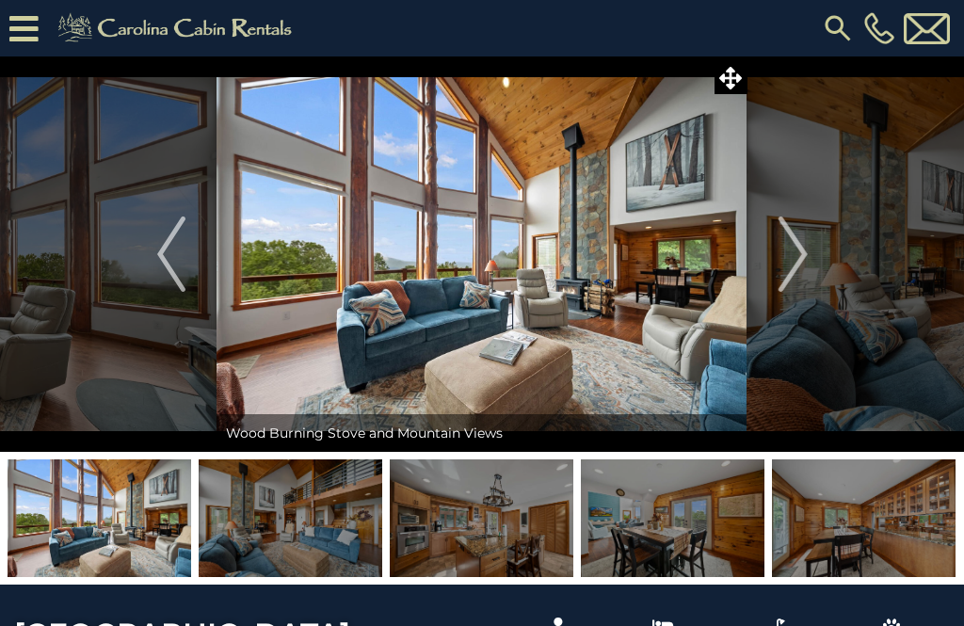
click at [794, 263] on img "Next" at bounding box center [793, 254] width 28 height 75
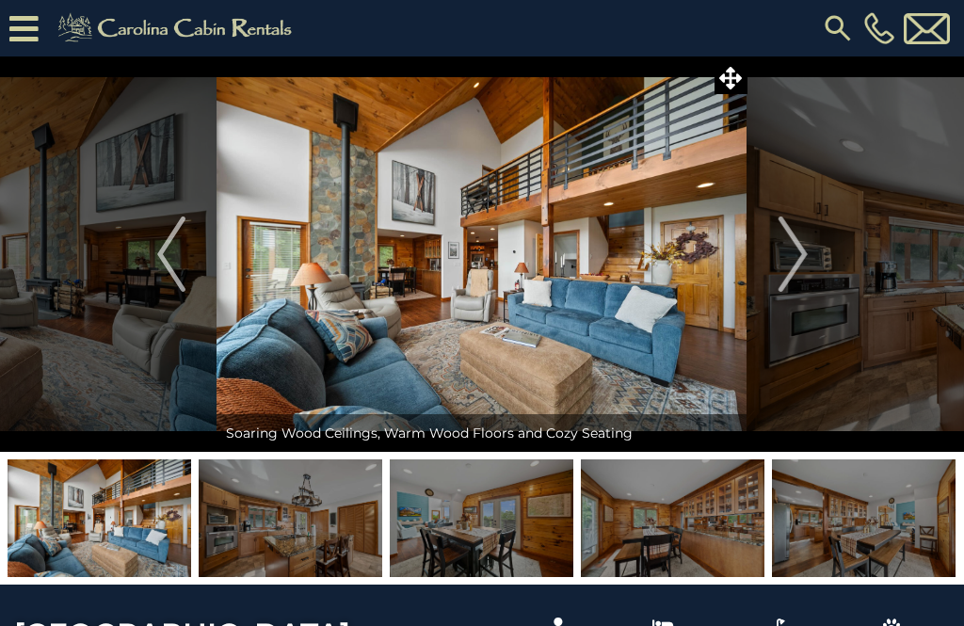
click at [789, 242] on img "Next" at bounding box center [793, 254] width 28 height 75
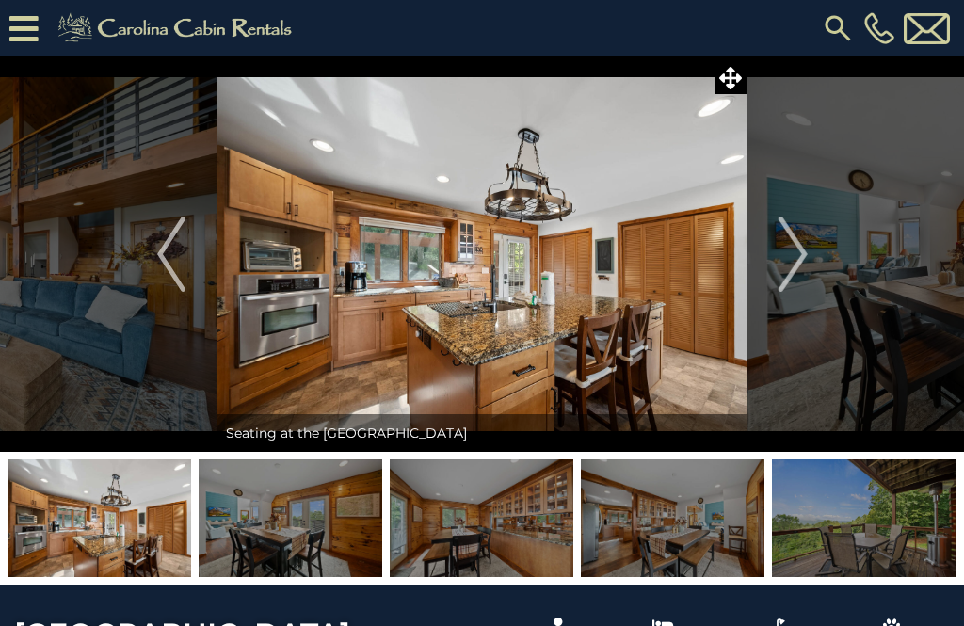
click at [781, 245] on img "Next" at bounding box center [793, 254] width 28 height 75
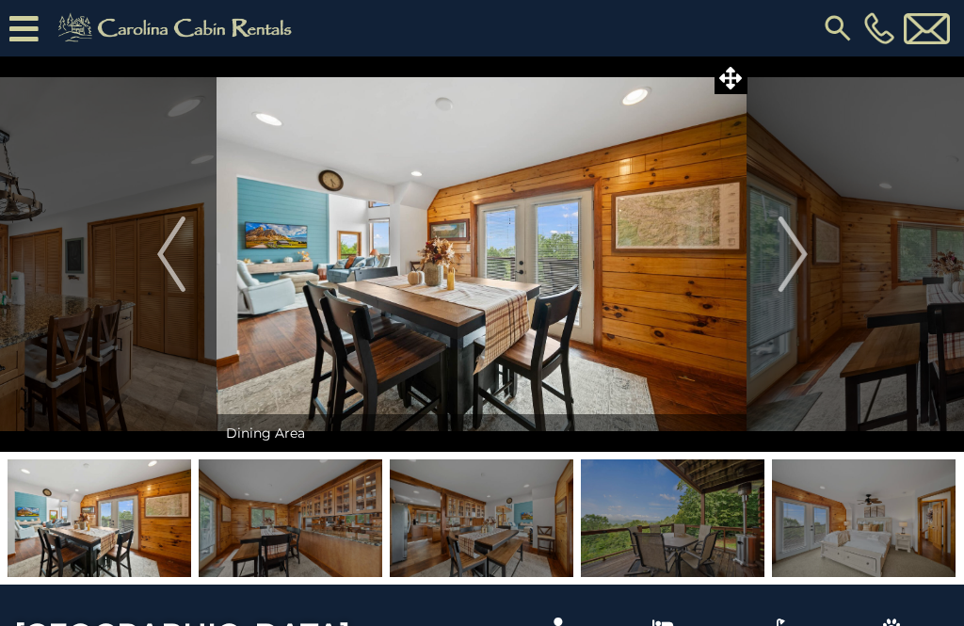
click at [786, 240] on img "Next" at bounding box center [793, 254] width 28 height 75
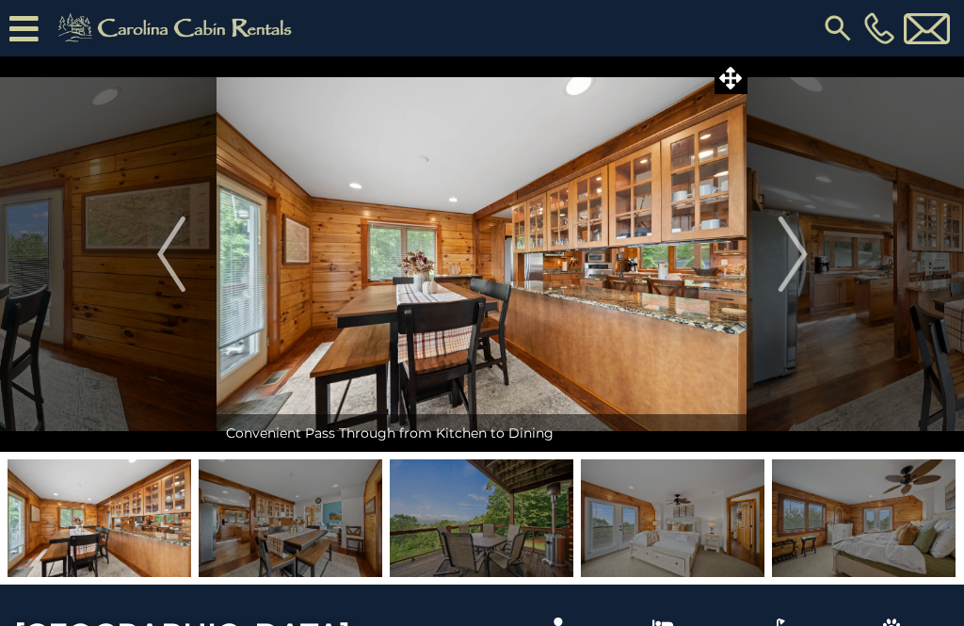
click at [786, 247] on img "Next" at bounding box center [793, 254] width 28 height 75
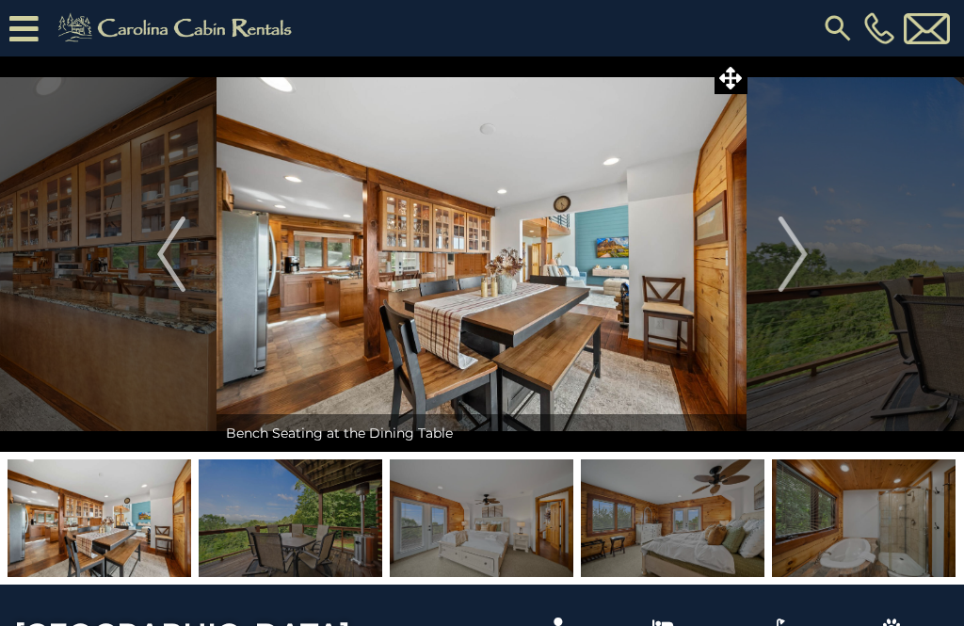
click at [770, 249] on button "Next" at bounding box center [793, 255] width 91 height 396
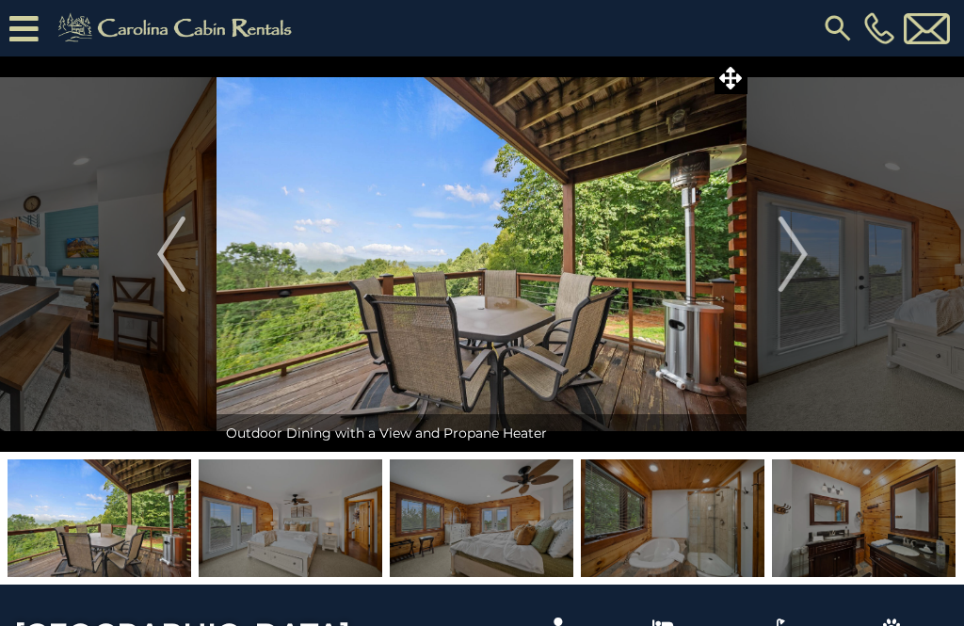
click at [792, 250] on img "Next" at bounding box center [793, 254] width 28 height 75
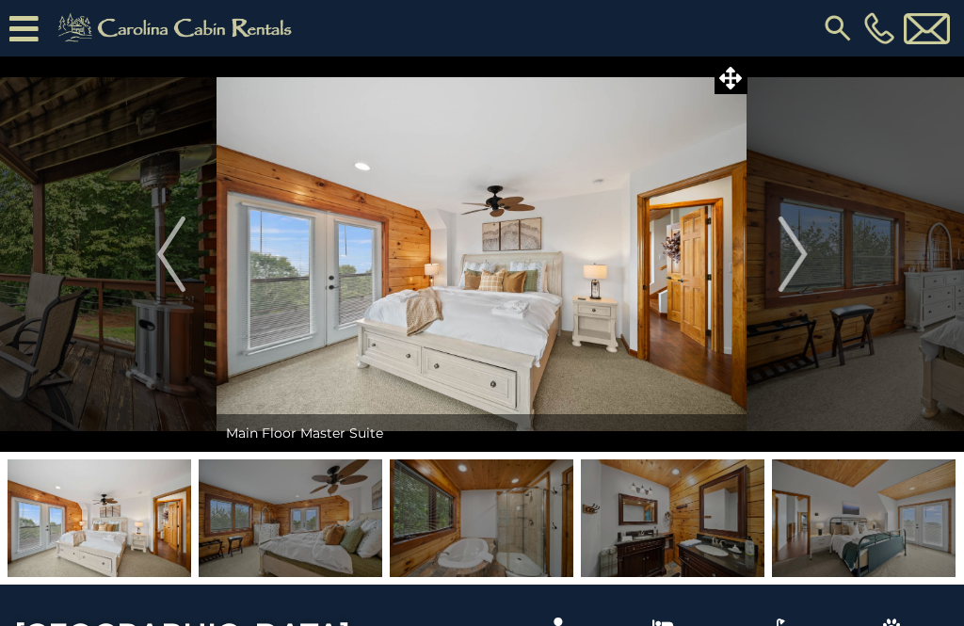
click at [773, 256] on button "Next" at bounding box center [793, 255] width 91 height 396
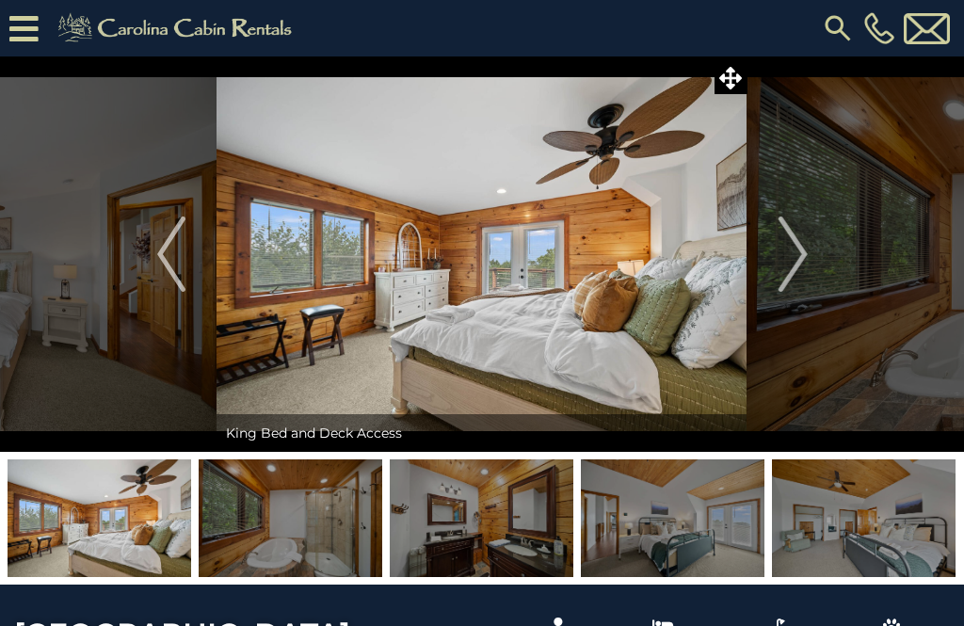
click at [782, 269] on img "Next" at bounding box center [793, 254] width 28 height 75
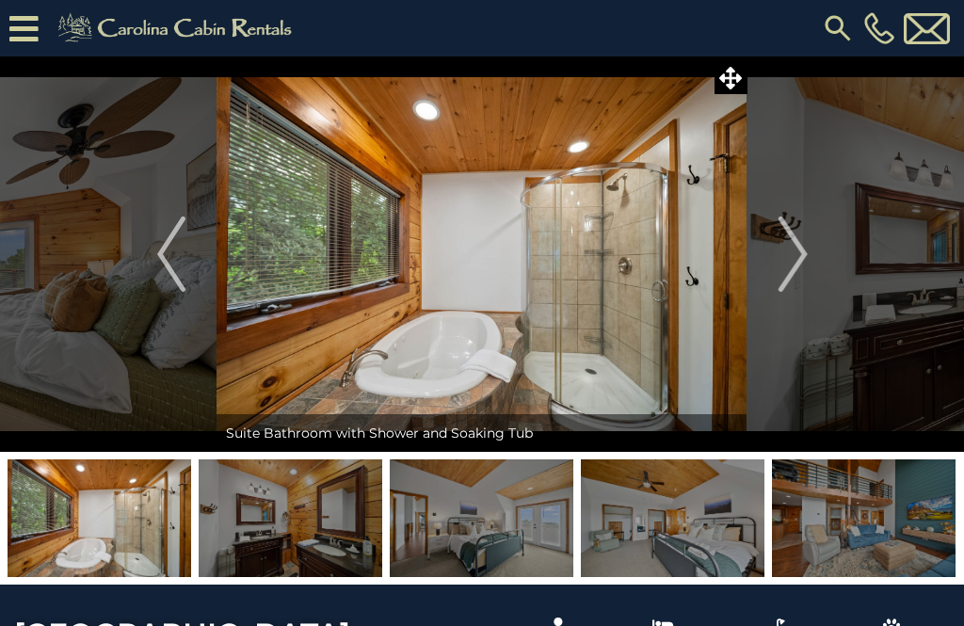
click at [800, 235] on img "Next" at bounding box center [793, 254] width 28 height 75
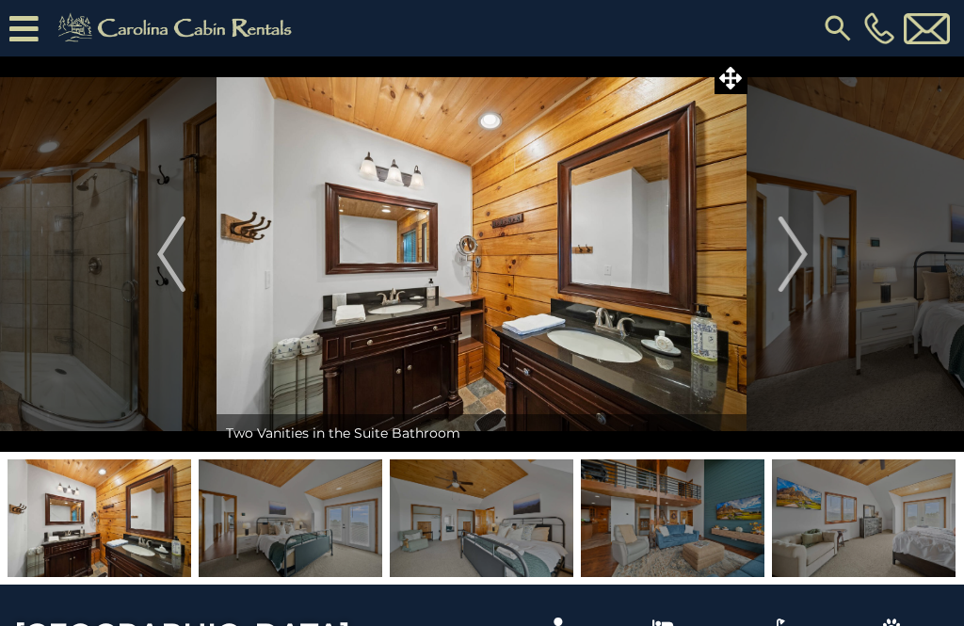
click at [802, 247] on img "Next" at bounding box center [793, 254] width 28 height 75
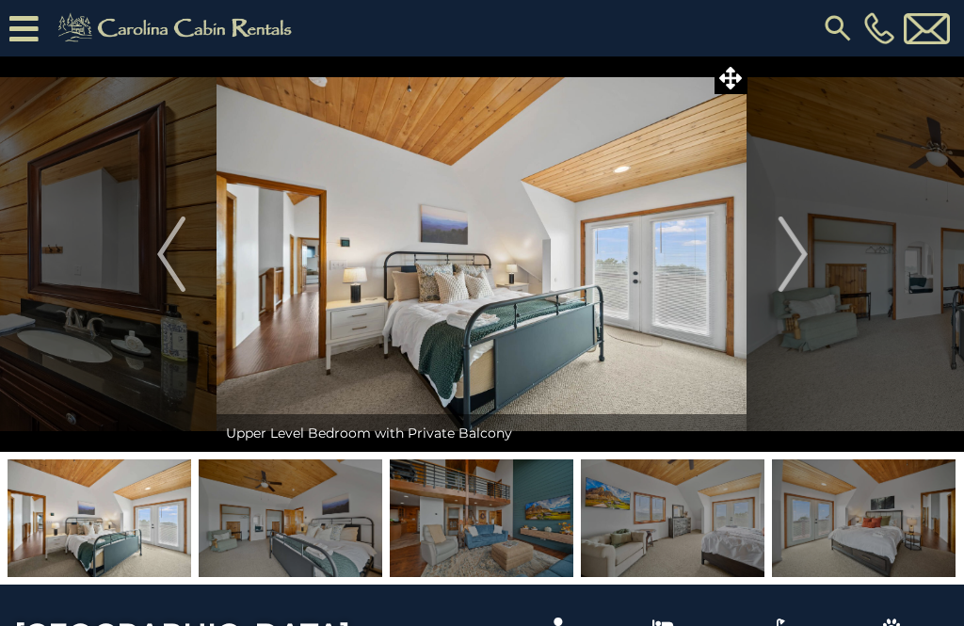
click at [812, 249] on button "Next" at bounding box center [793, 255] width 91 height 396
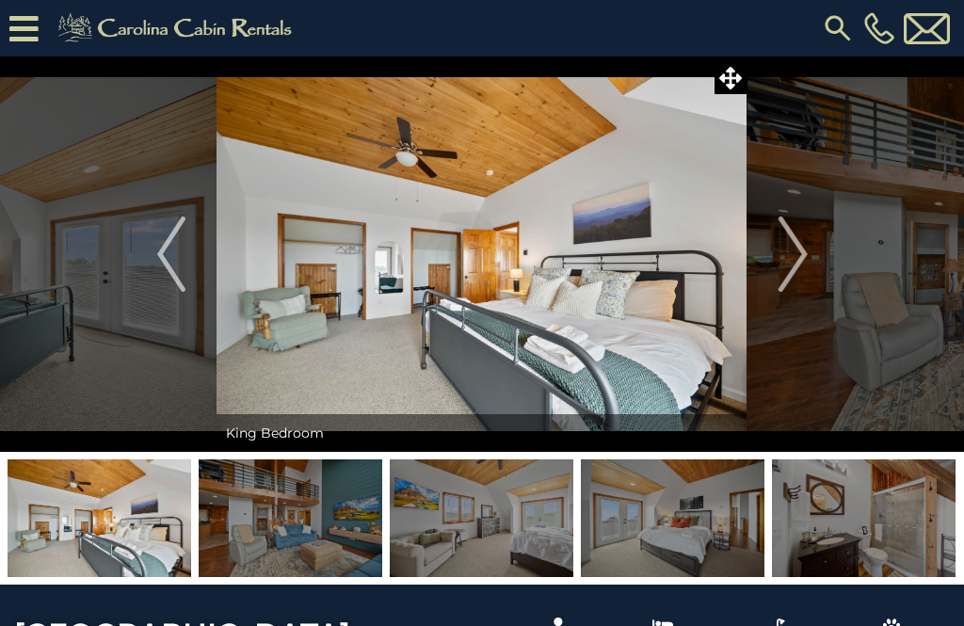
click at [798, 253] on img "Next" at bounding box center [793, 254] width 28 height 75
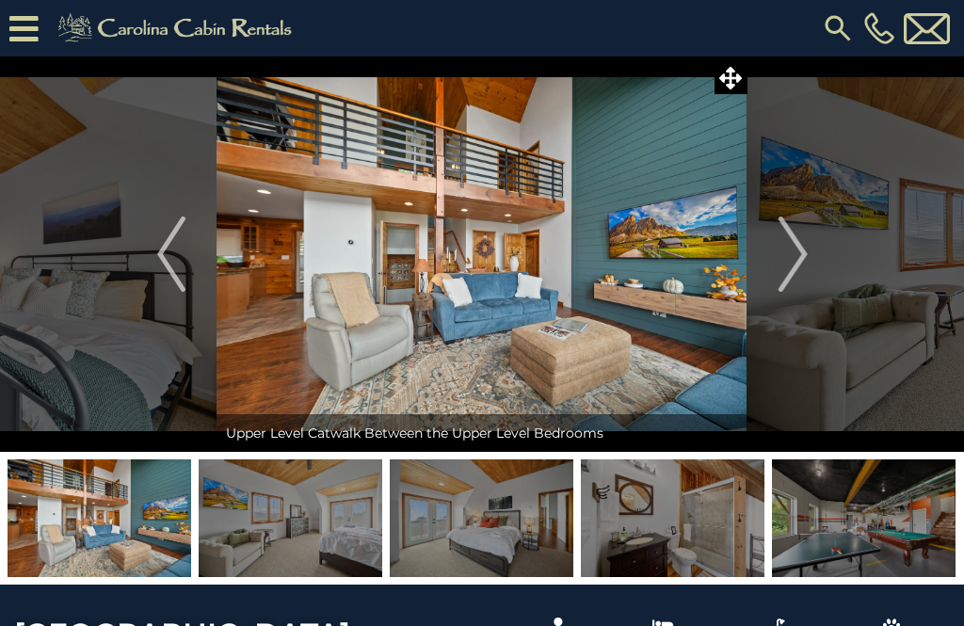
click at [803, 245] on img "Next" at bounding box center [793, 254] width 28 height 75
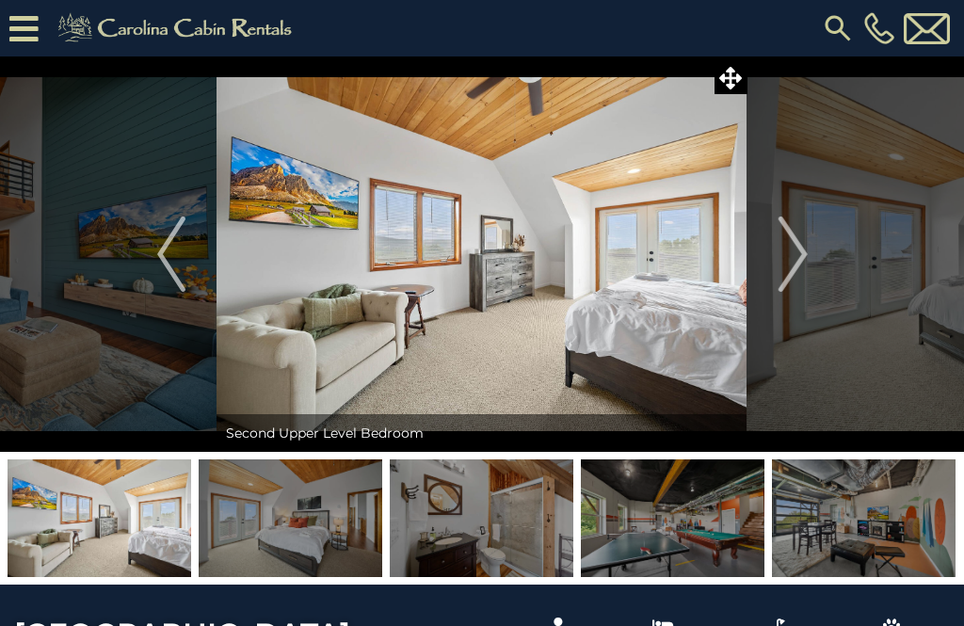
click at [802, 253] on img "Next" at bounding box center [793, 254] width 28 height 75
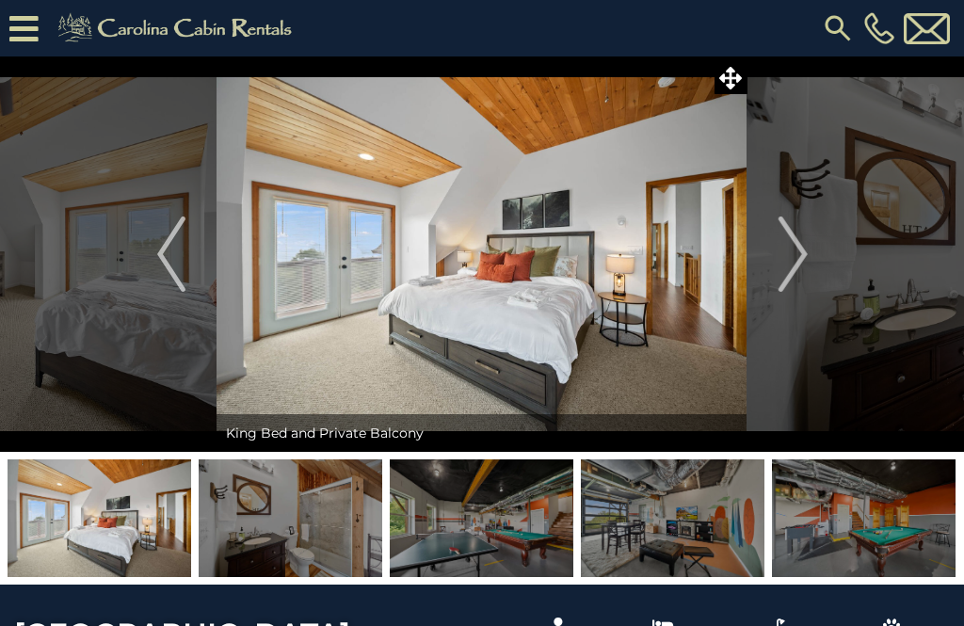
click at [805, 260] on img "Next" at bounding box center [793, 254] width 28 height 75
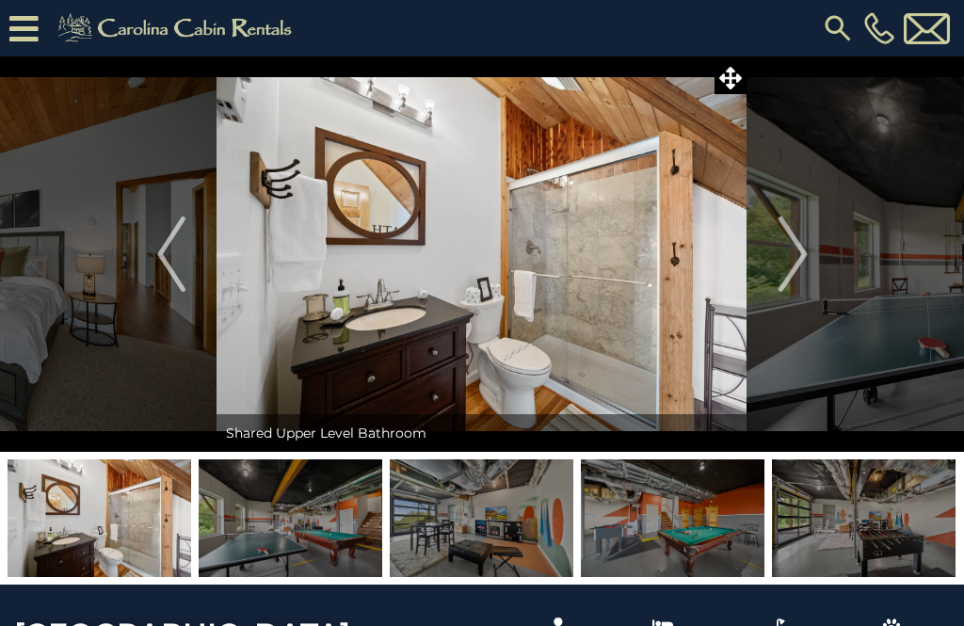
click at [807, 263] on img "Next" at bounding box center [793, 254] width 28 height 75
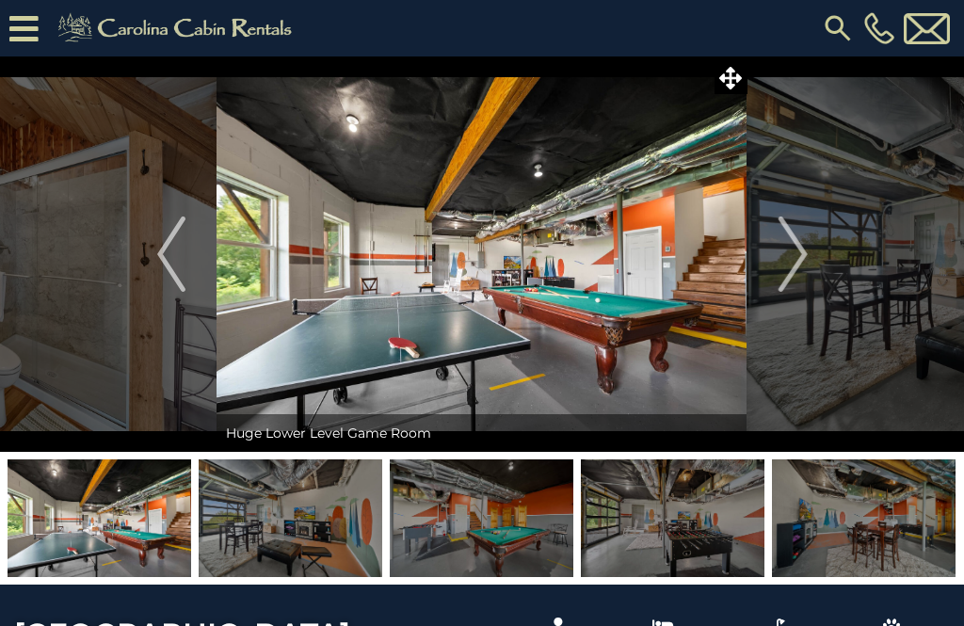
click at [813, 247] on button "Next" at bounding box center [793, 255] width 91 height 396
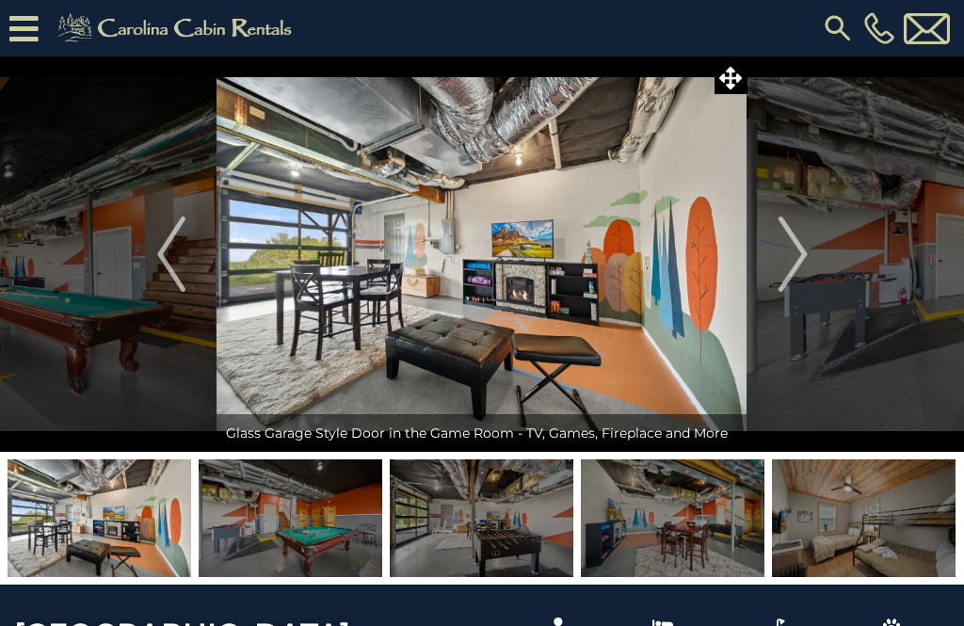
click at [796, 264] on img "Next" at bounding box center [793, 254] width 28 height 75
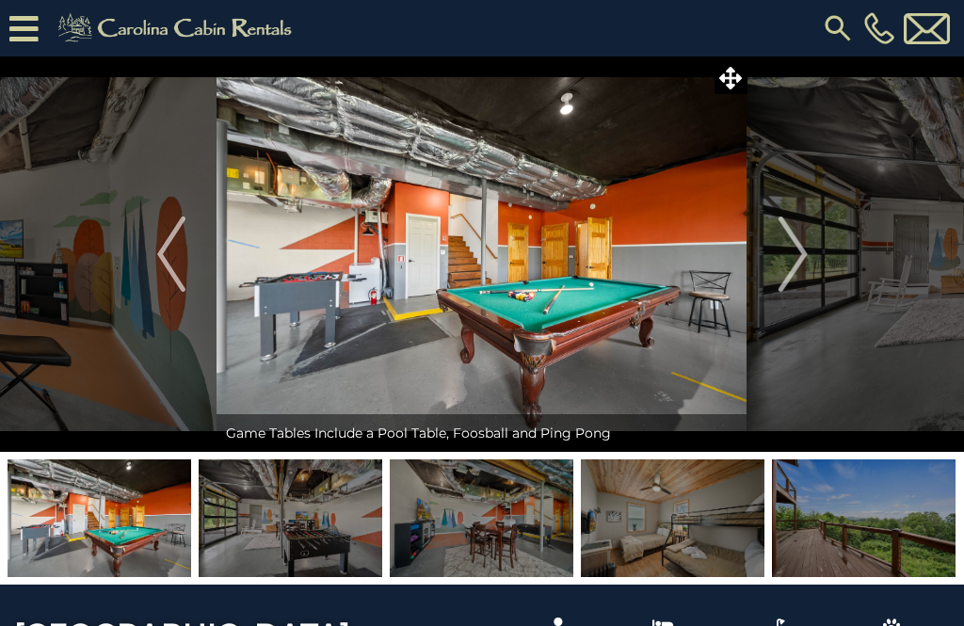
click at [806, 259] on img "Next" at bounding box center [793, 254] width 28 height 75
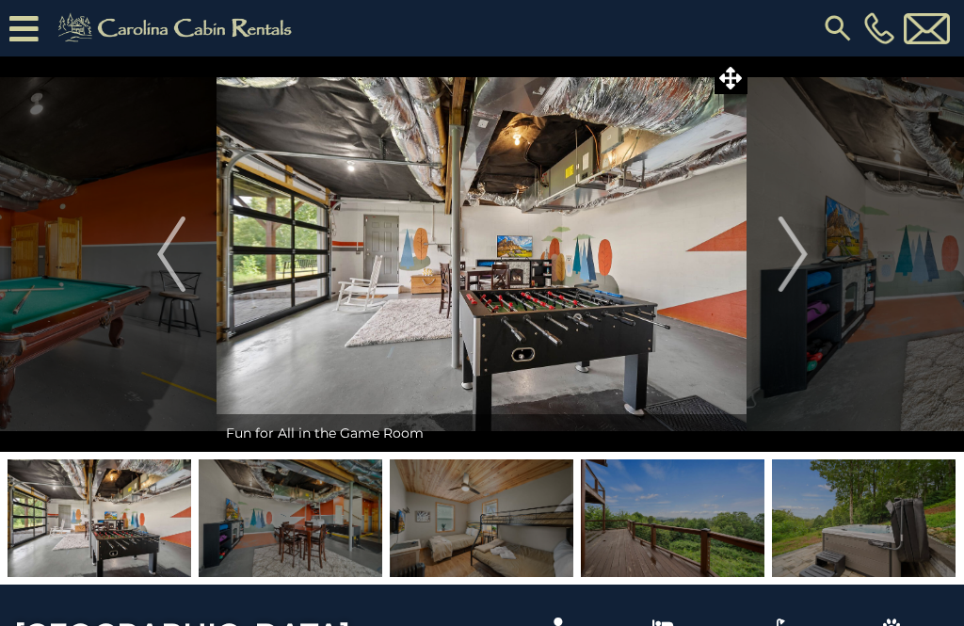
click at [803, 254] on img "Next" at bounding box center [793, 254] width 28 height 75
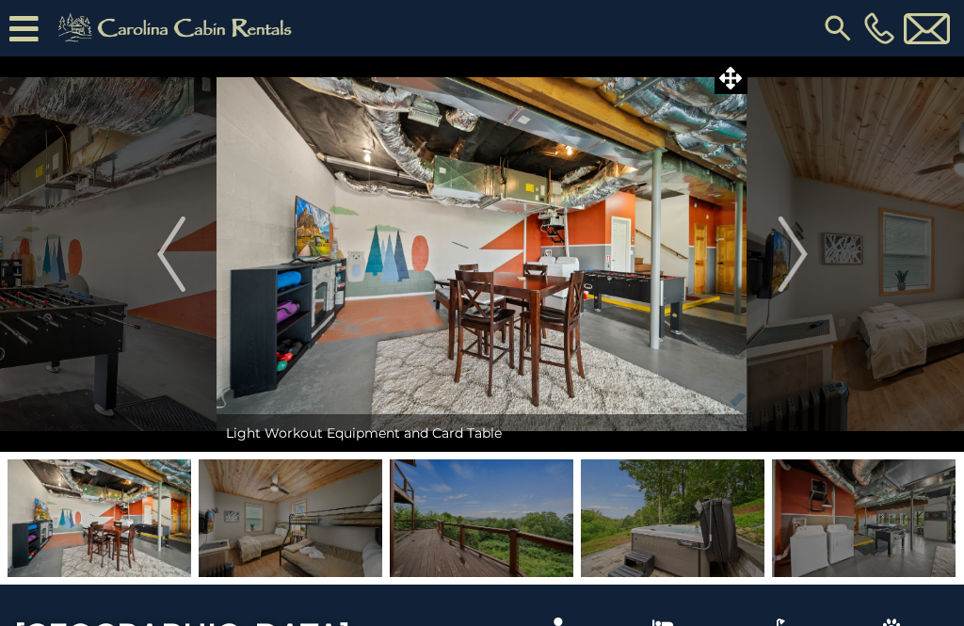
click at [811, 254] on button "Next" at bounding box center [793, 255] width 91 height 396
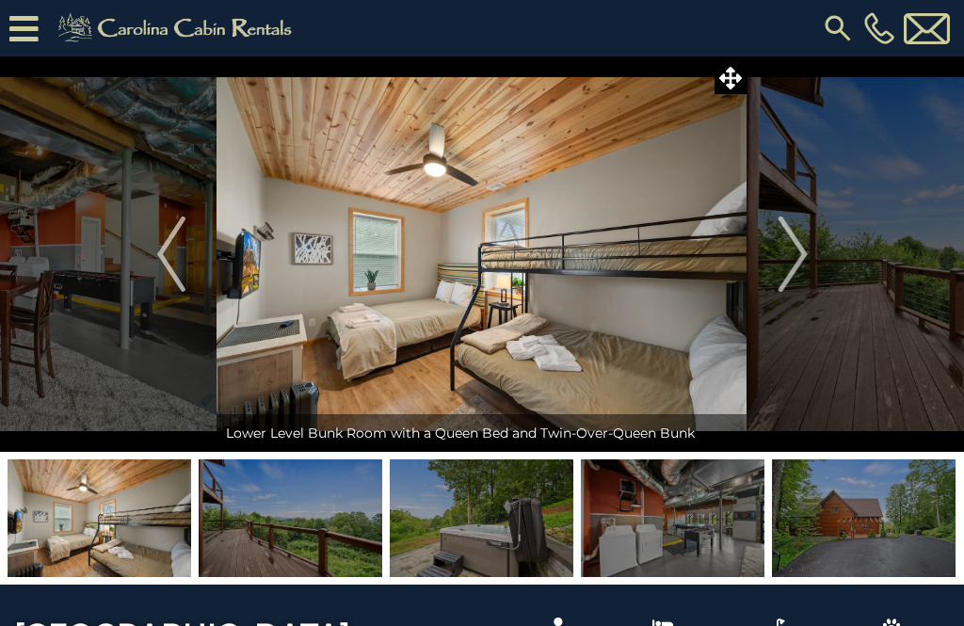
click at [809, 245] on button "Next" at bounding box center [793, 255] width 91 height 396
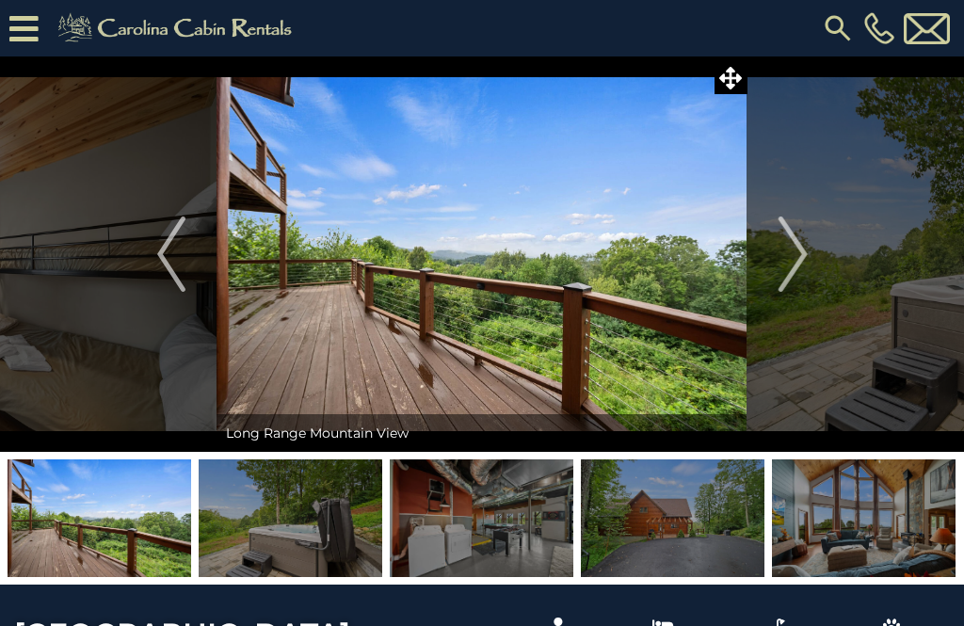
click at [799, 253] on img "Next" at bounding box center [793, 254] width 28 height 75
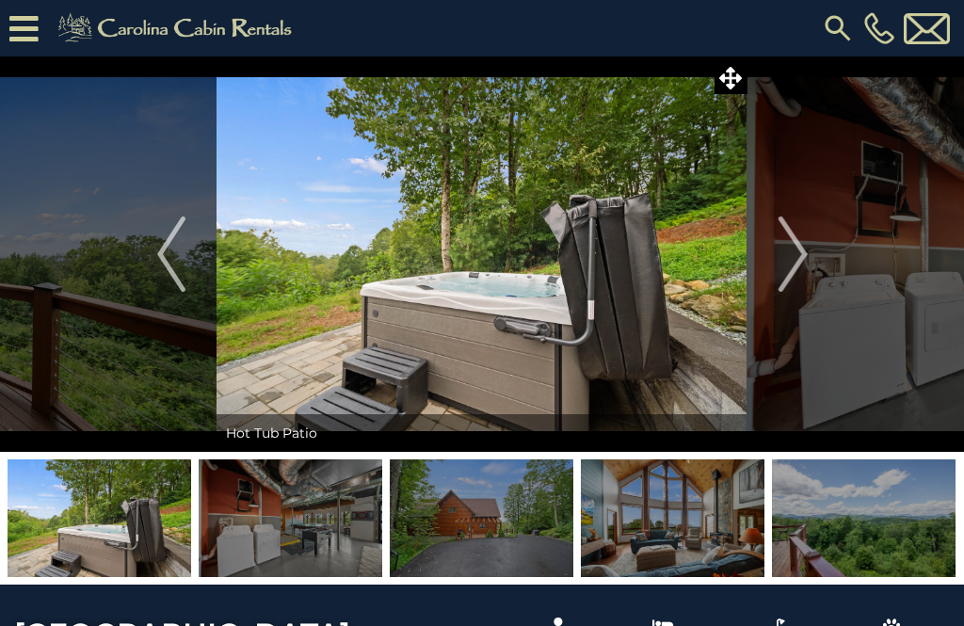
click at [784, 253] on img "Next" at bounding box center [793, 254] width 28 height 75
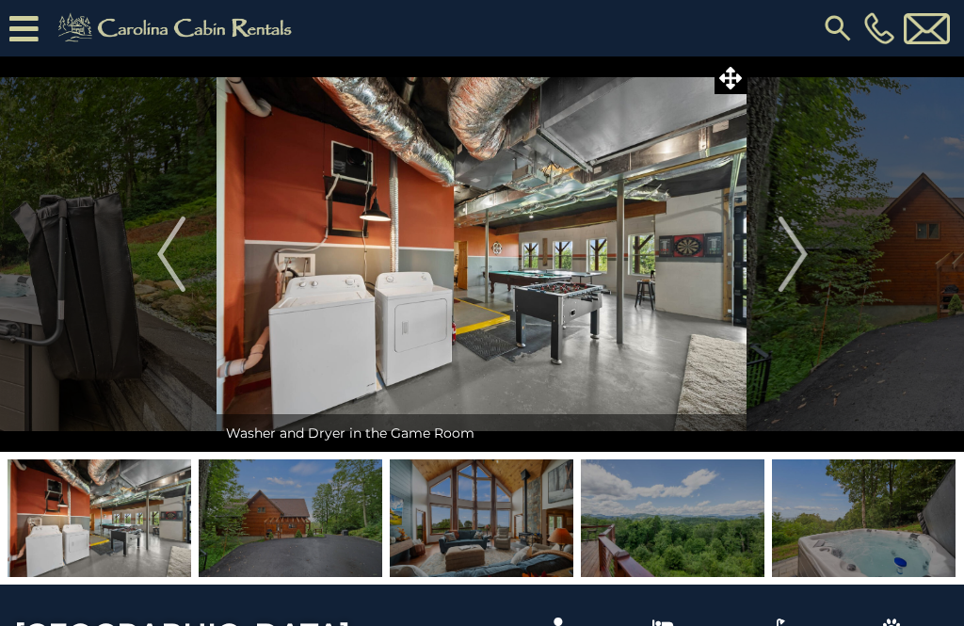
click at [780, 249] on img "Next" at bounding box center [793, 254] width 28 height 75
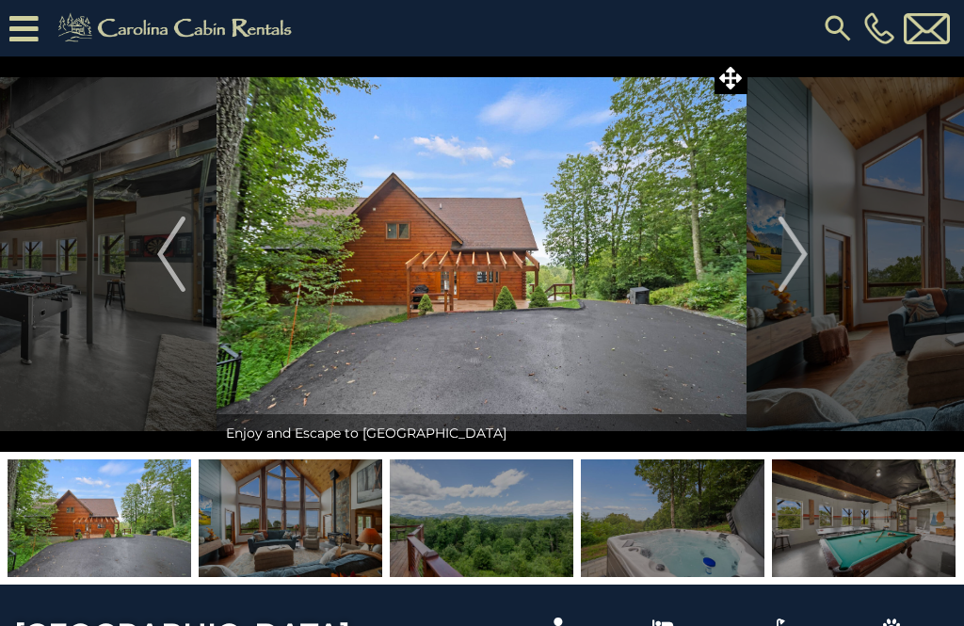
click at [800, 250] on img "Next" at bounding box center [793, 254] width 28 height 75
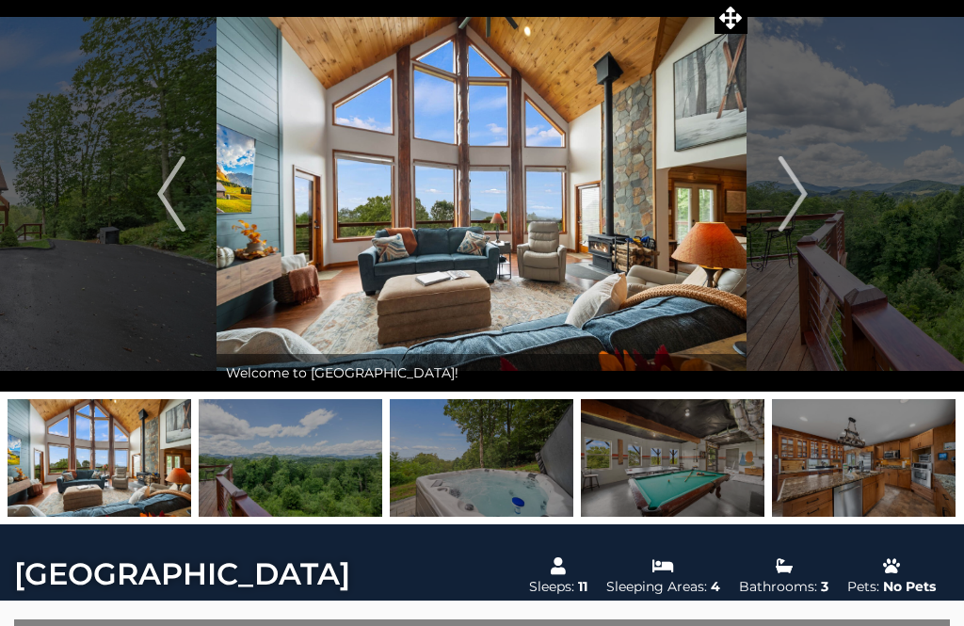
scroll to position [104, 0]
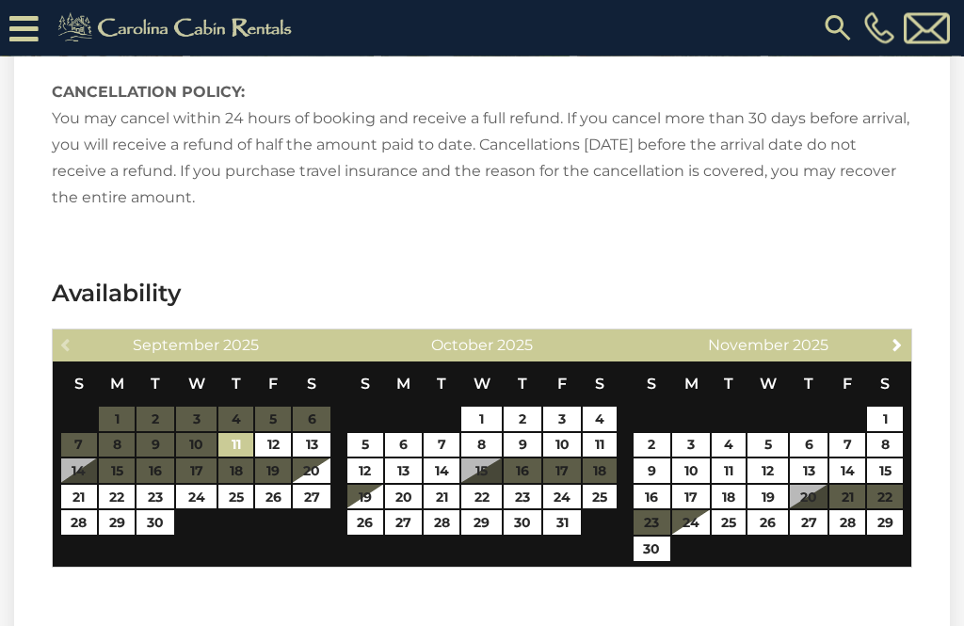
scroll to position [2754, 0]
click at [894, 337] on span "Next" at bounding box center [897, 344] width 15 height 15
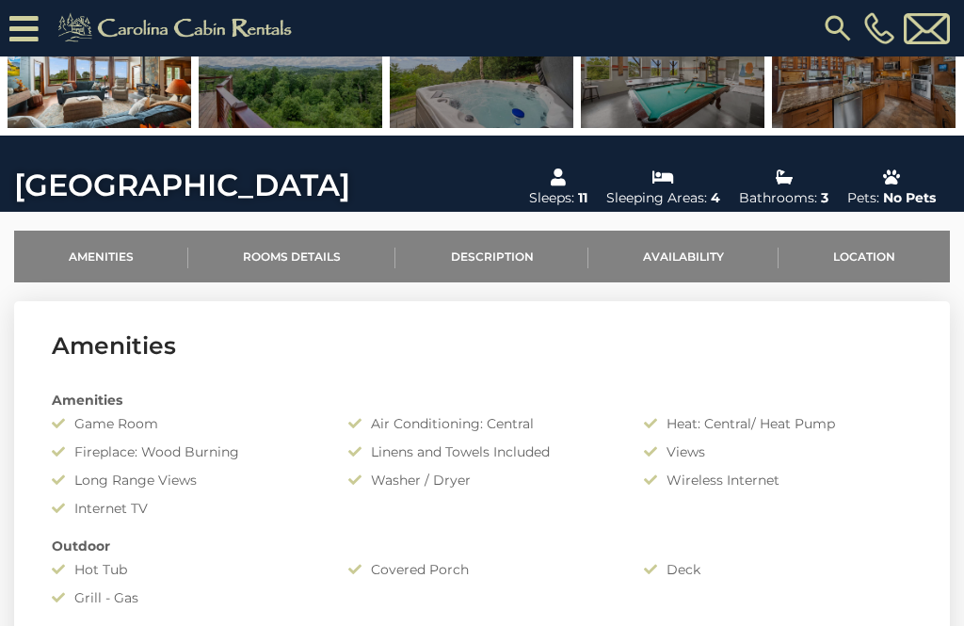
scroll to position [480, 0]
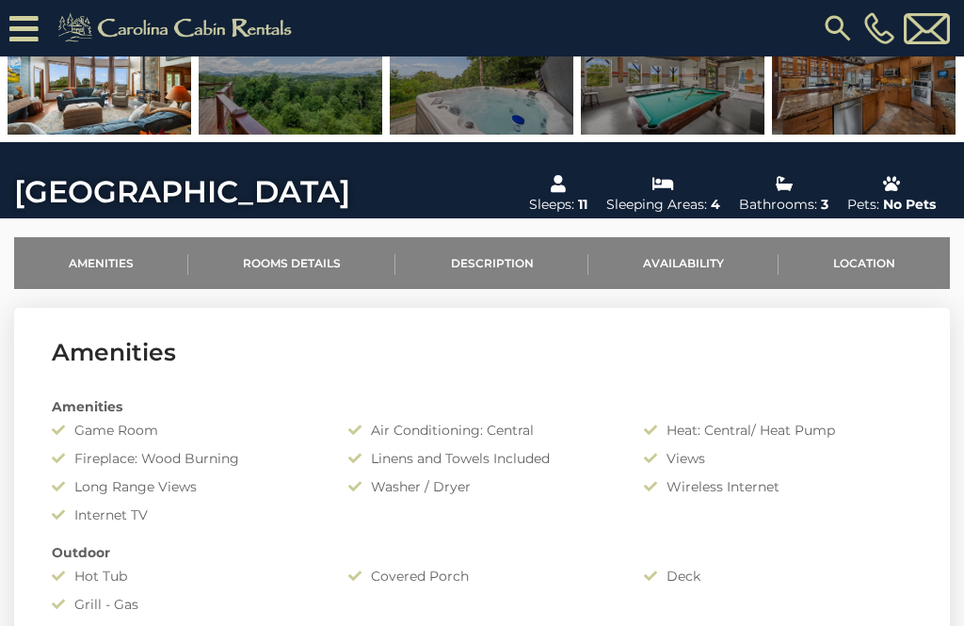
click at [652, 263] on link "Availability" at bounding box center [684, 263] width 190 height 52
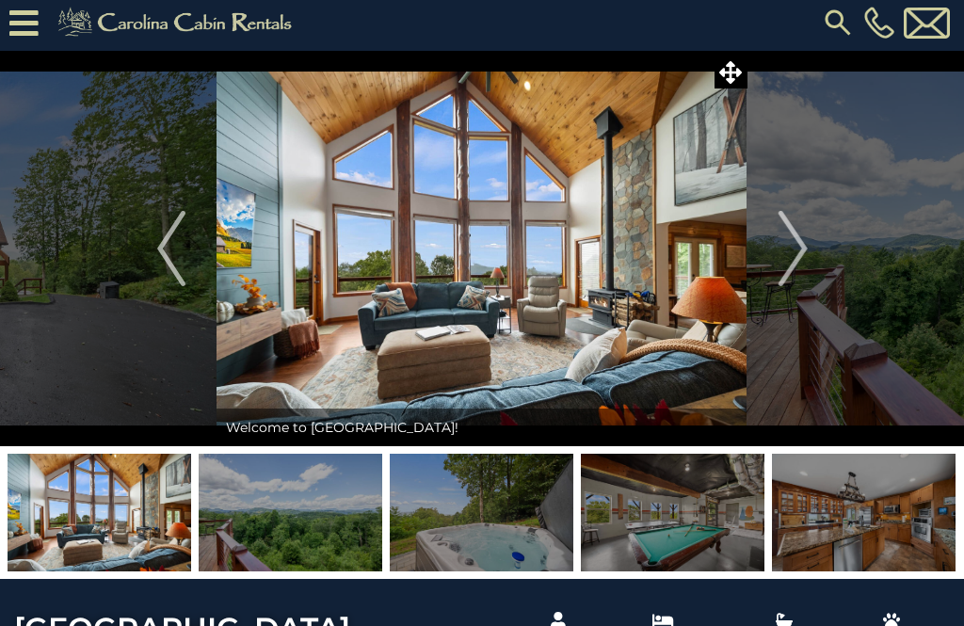
scroll to position [0, 0]
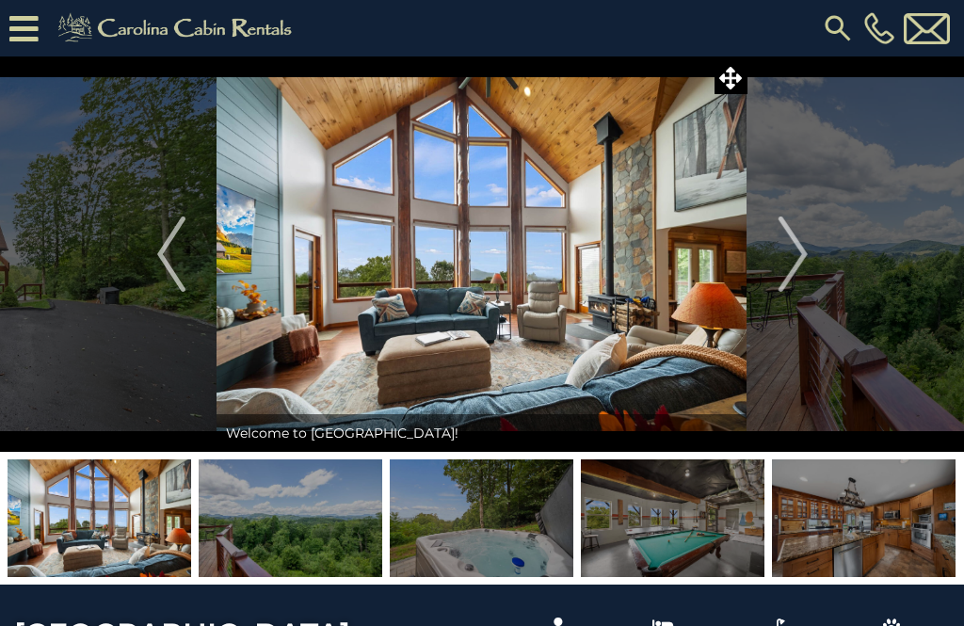
click at [17, 25] on icon at bounding box center [23, 28] width 29 height 33
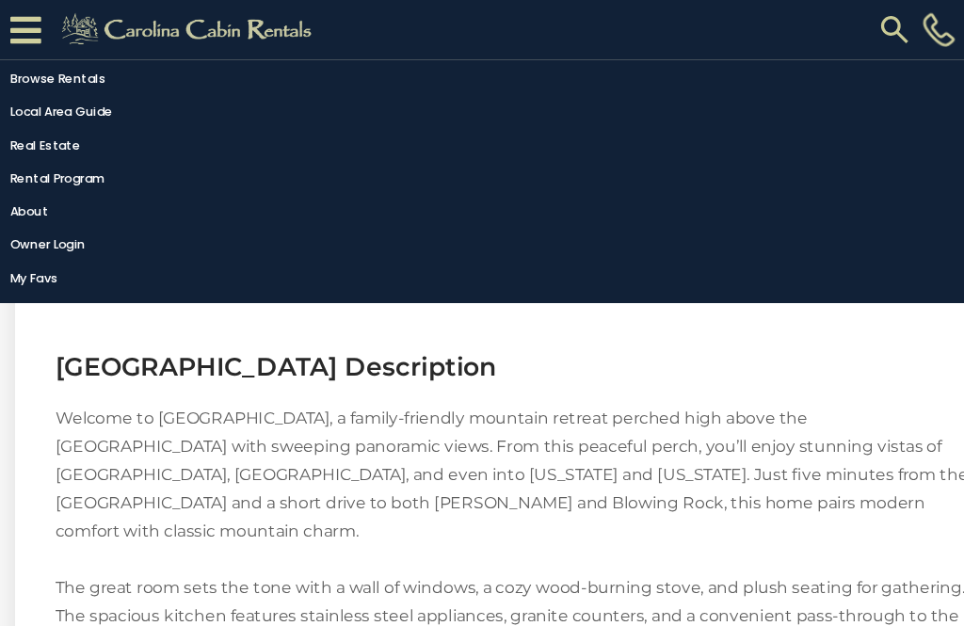
scroll to position [1656, 0]
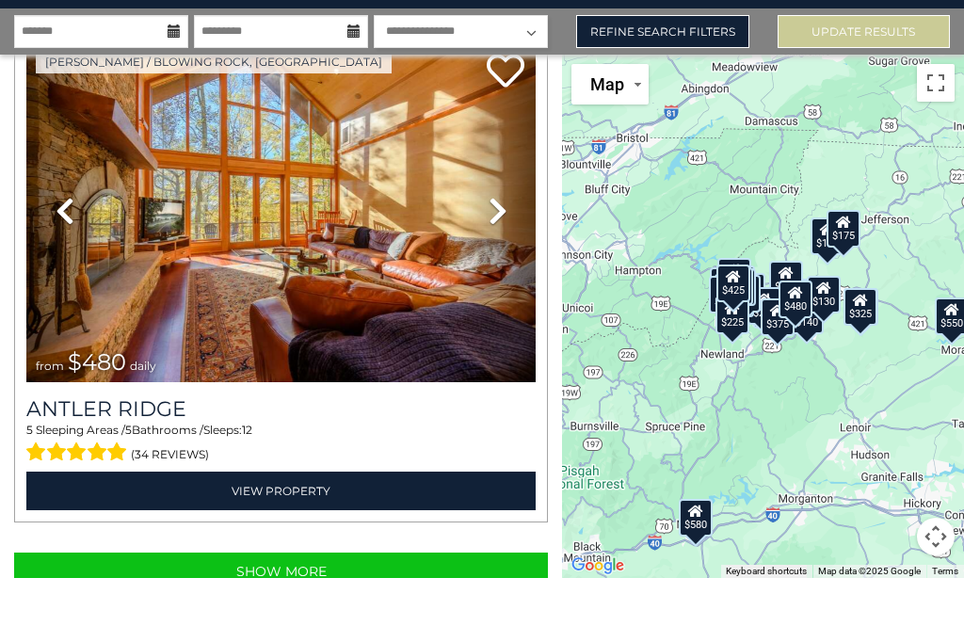
scroll to position [98, 0]
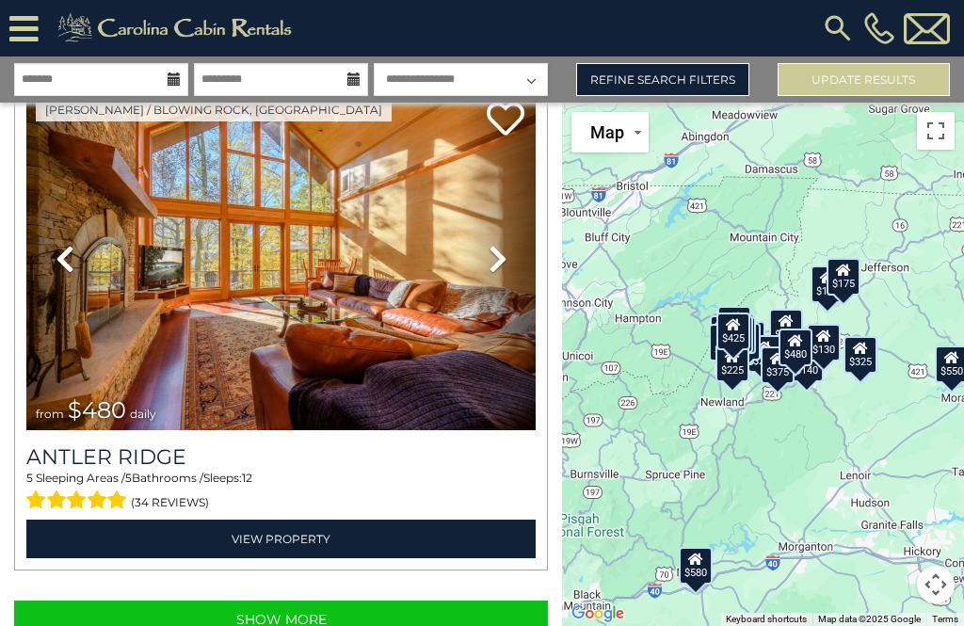
click at [87, 601] on button "Show More" at bounding box center [281, 620] width 534 height 38
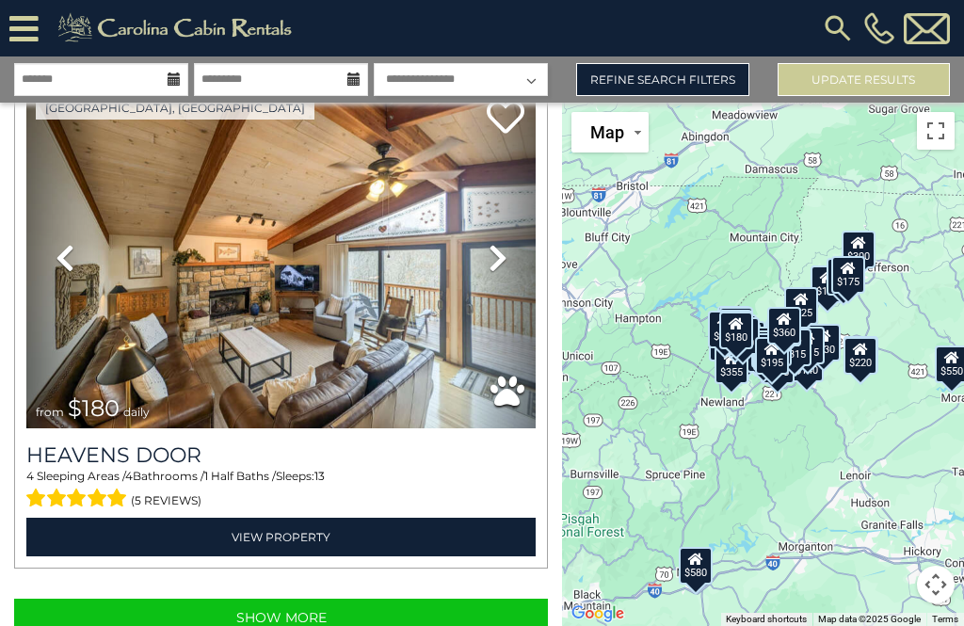
scroll to position [29923, 0]
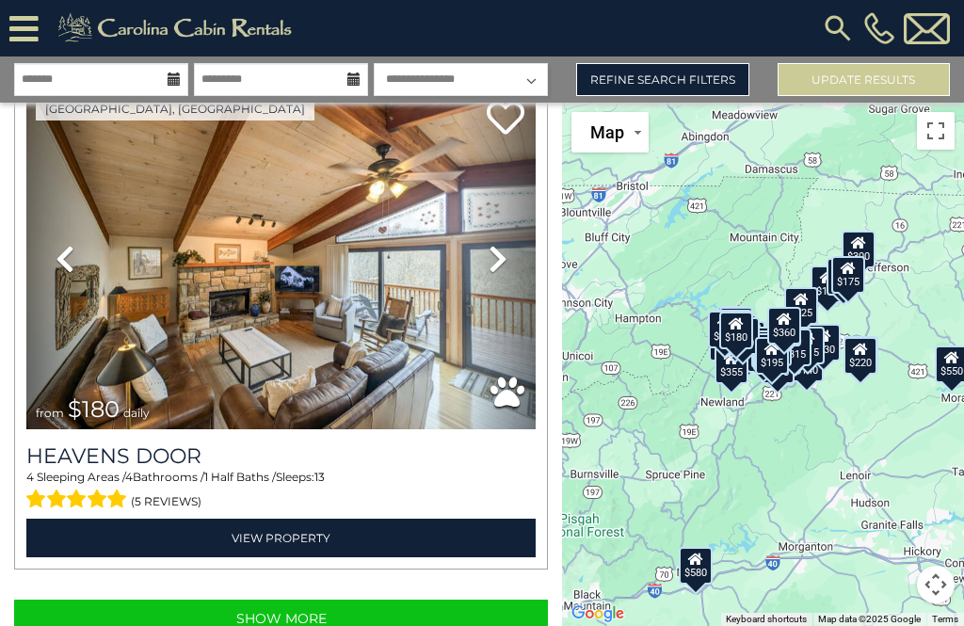
click at [83, 600] on button "Show More" at bounding box center [281, 619] width 534 height 38
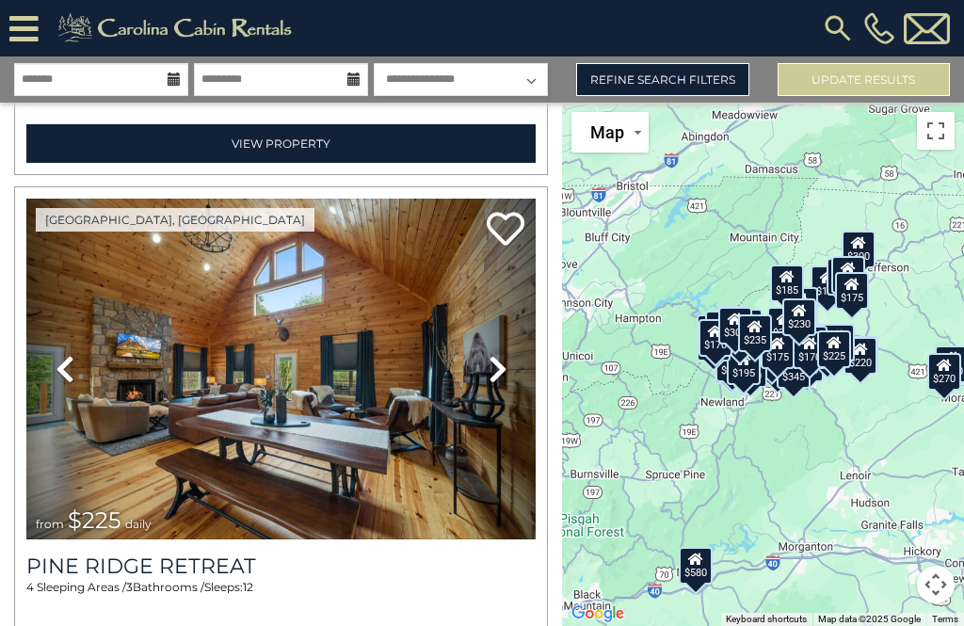
scroll to position [35872, 0]
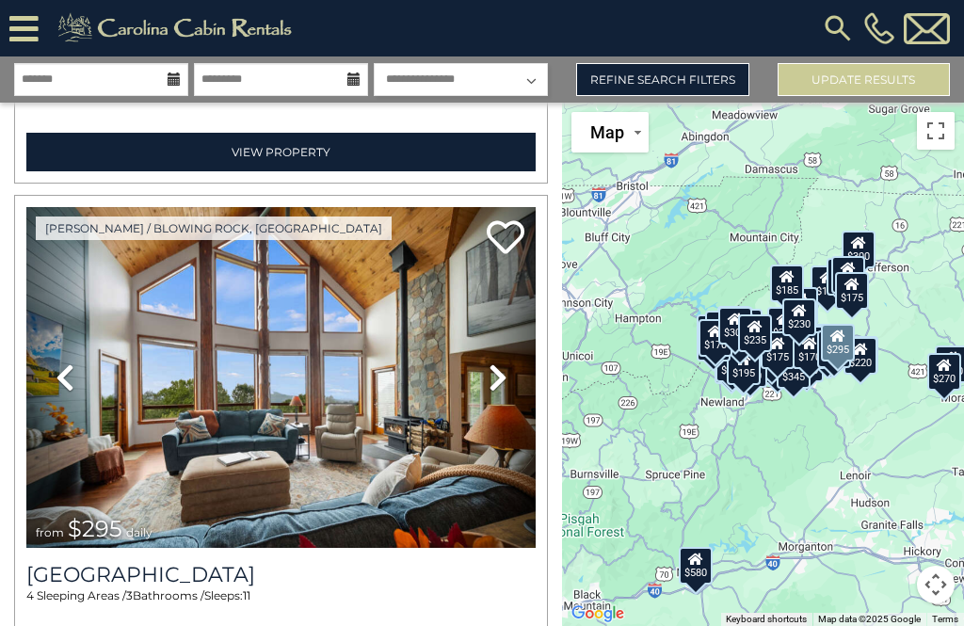
click at [416, 381] on img at bounding box center [280, 378] width 509 height 342
